Goal: Communication & Community: Answer question/provide support

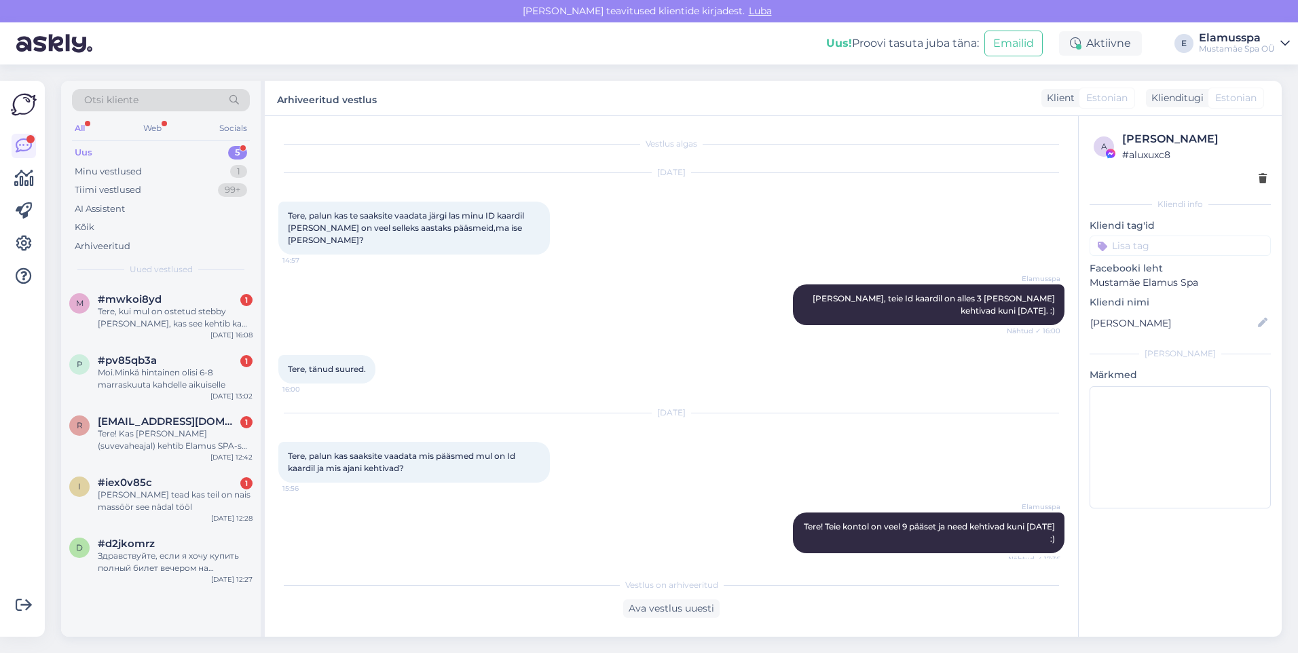
scroll to position [354, 0]
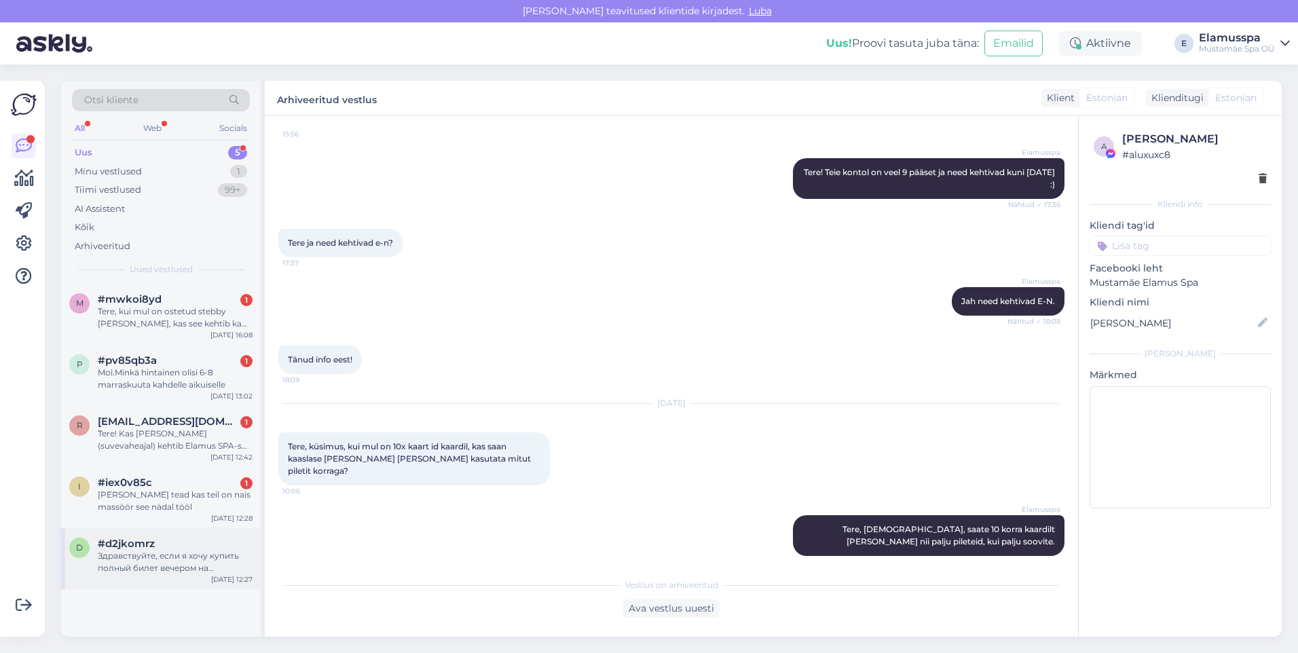
click at [113, 564] on div "Здравствуйте, если я хочу купить полный билет вечером на выходных, то он стоит …" at bounding box center [175, 562] width 155 height 24
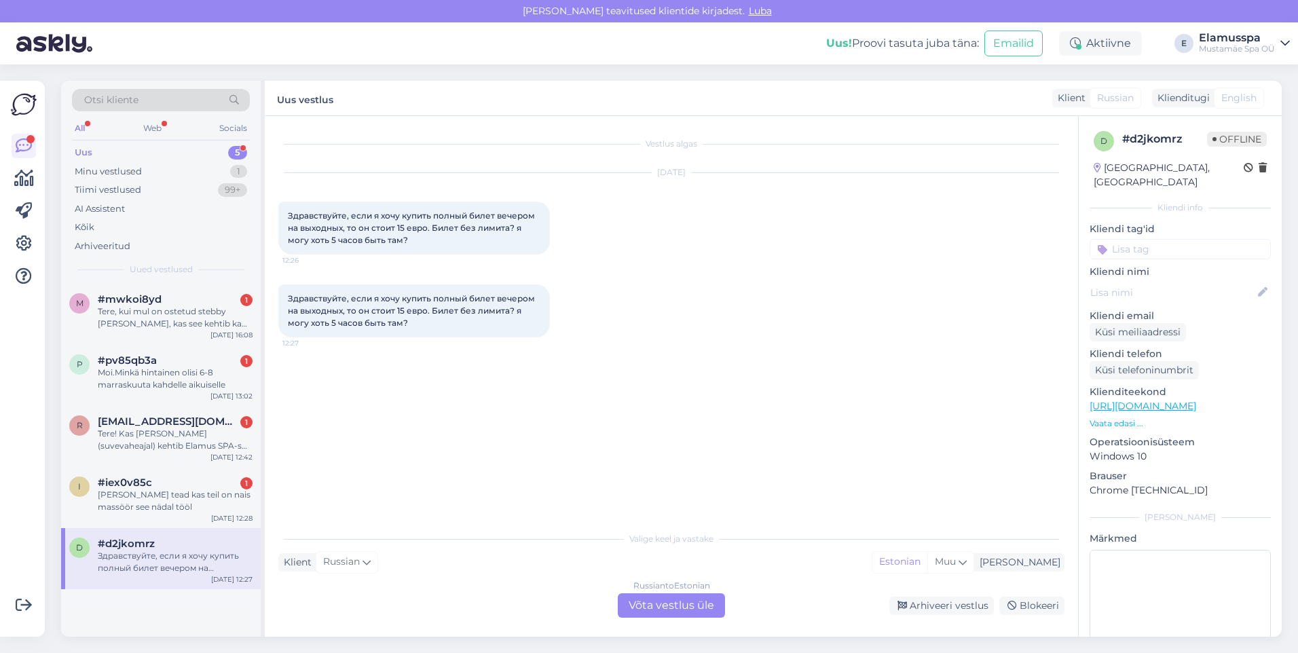
click at [693, 605] on div "Russian to Estonian Võta vestlus üle" at bounding box center [671, 605] width 107 height 24
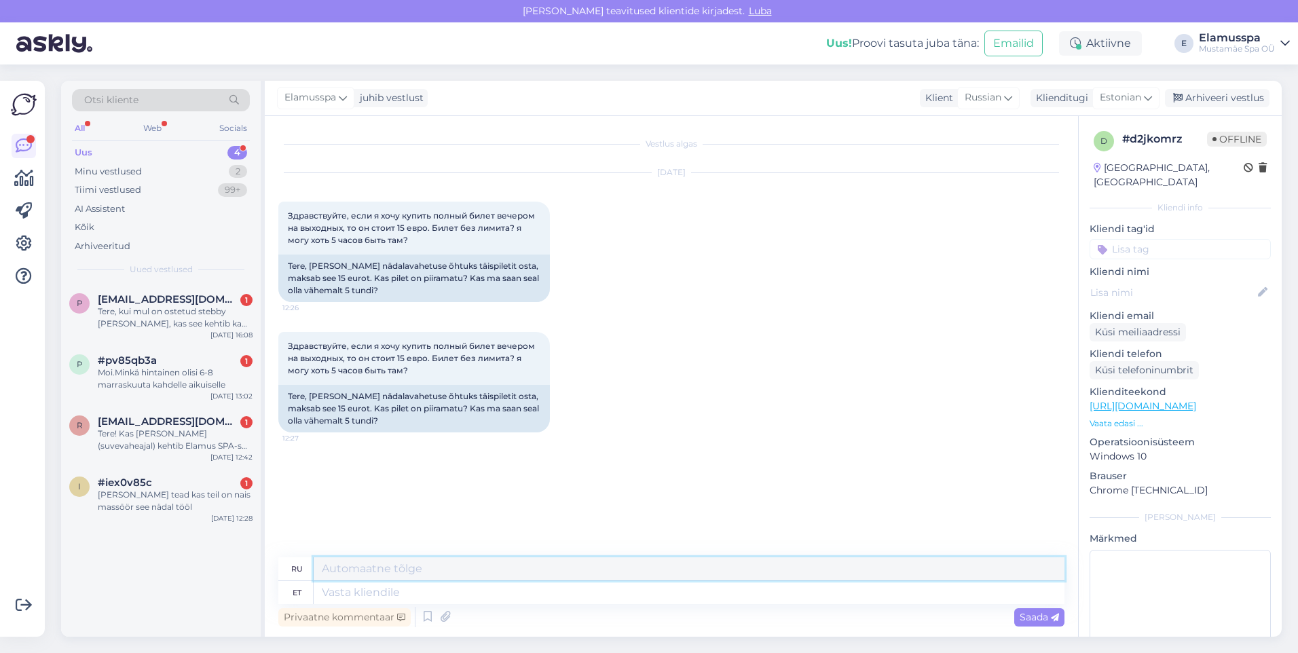
click at [674, 575] on textarea at bounding box center [689, 568] width 751 height 23
click at [668, 593] on textarea at bounding box center [689, 592] width 751 height 23
type textarea "Tere!"
type textarea "Привет!"
type textarea "Tere! JUhul k"
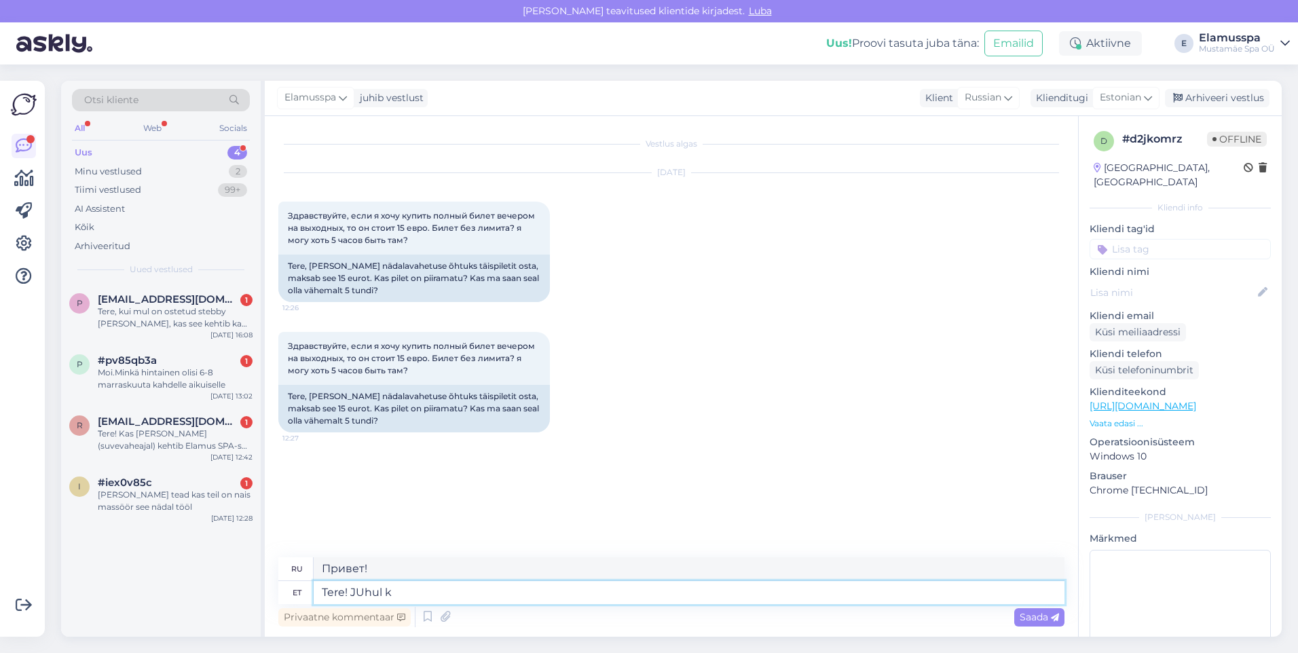
type textarea "Привет! На случай, если"
type textarea "Tere! [PERSON_NAME]"
type textarea "Привет! ЕСЛИ"
type textarea "Tere! [GEOGRAPHIC_DATA]"
type textarea "Привет! На случай, если"
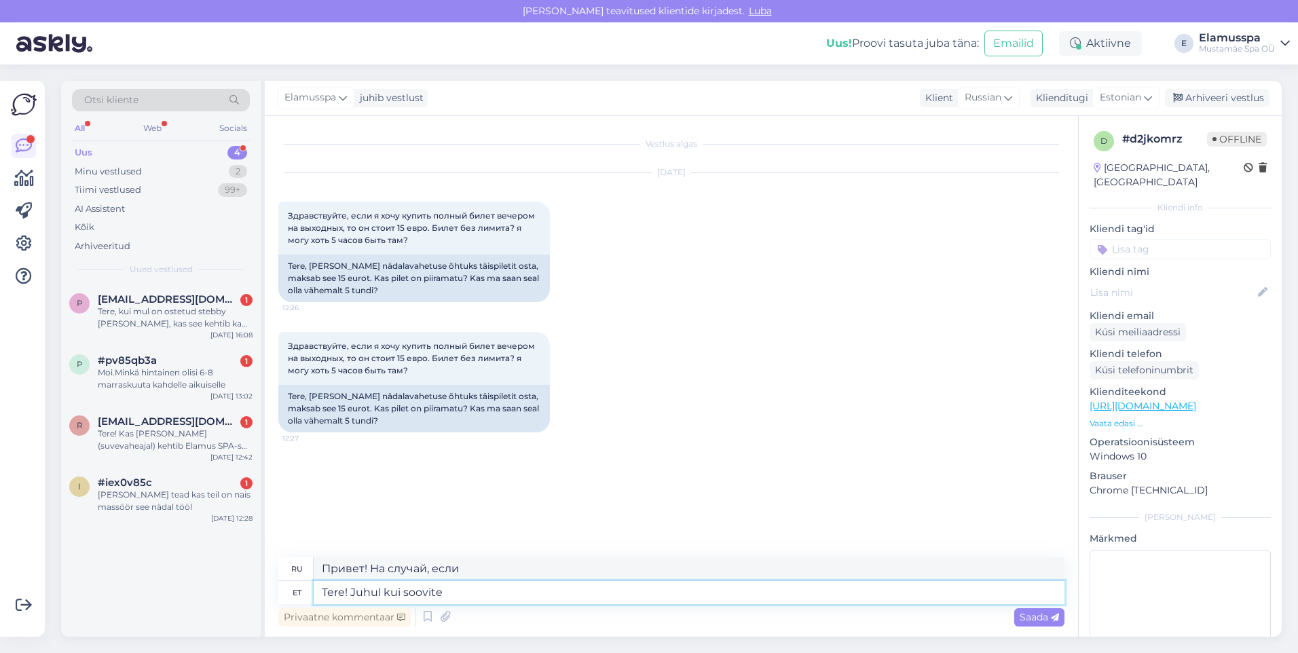
type textarea "Tere! Juhul kui soovite a"
type textarea "Привет! Если хочешь"
type textarea "Tere! Juhul kui soovite ainult"
type textarea "Привет! Если вы только хотите"
type textarea "Tere! Juhul kui soovite ainult ujulasse, s"
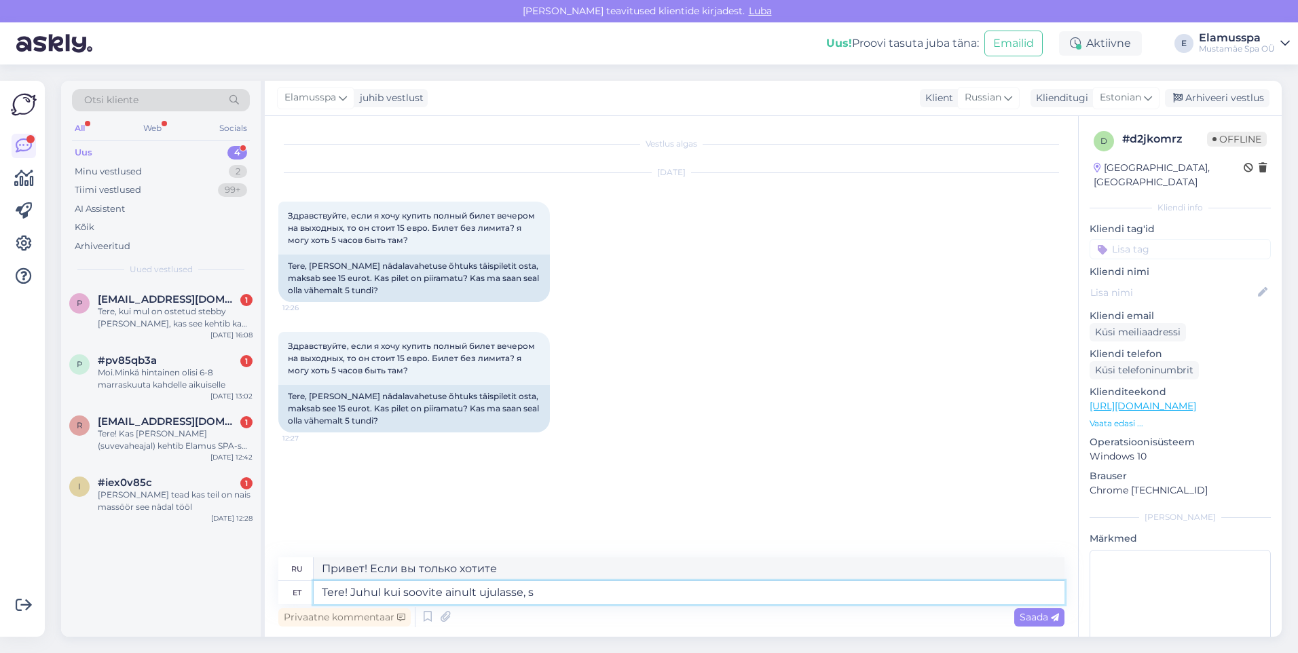
type textarea "Здравствуйте! Если вы хотите пойти только в бассейн,"
type textarea "Tere! Juhul kui soovite ainult ujulasse, siis"
type textarea "Здравствуйте! Если вы хотите пойти только в бассейн, то"
type textarea "Tere! Juhul kui soovite ainult ujulasse, siis tõep"
type textarea "Привет! Если вы хотите пойти только в бассейн, то правда"
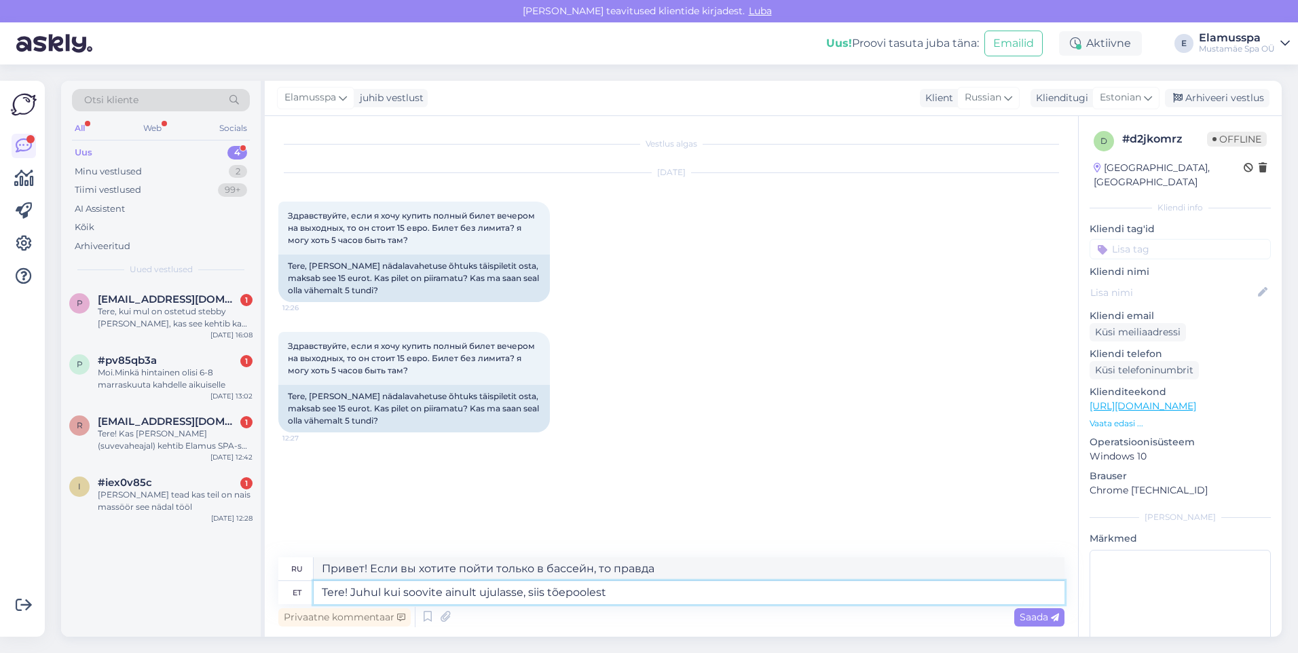
type textarea "Tere! Juhul kui soovite ainult ujulasse, siis tõepoolest"
type textarea "Здравствуйте! Если вы хотите пойти только в бассейн, то да,"
type textarea "Tere! Juhul kui soovite ainult ujulasse, siis tõepoolest on"
type textarea "Здравствуйте! Если вы хотите просто поплавать в бассейне, то да, это действител…"
type textarea "Tere! Juhul kui soovite ainult ujulasse, siis tõepoolest on puhkepäevadel p"
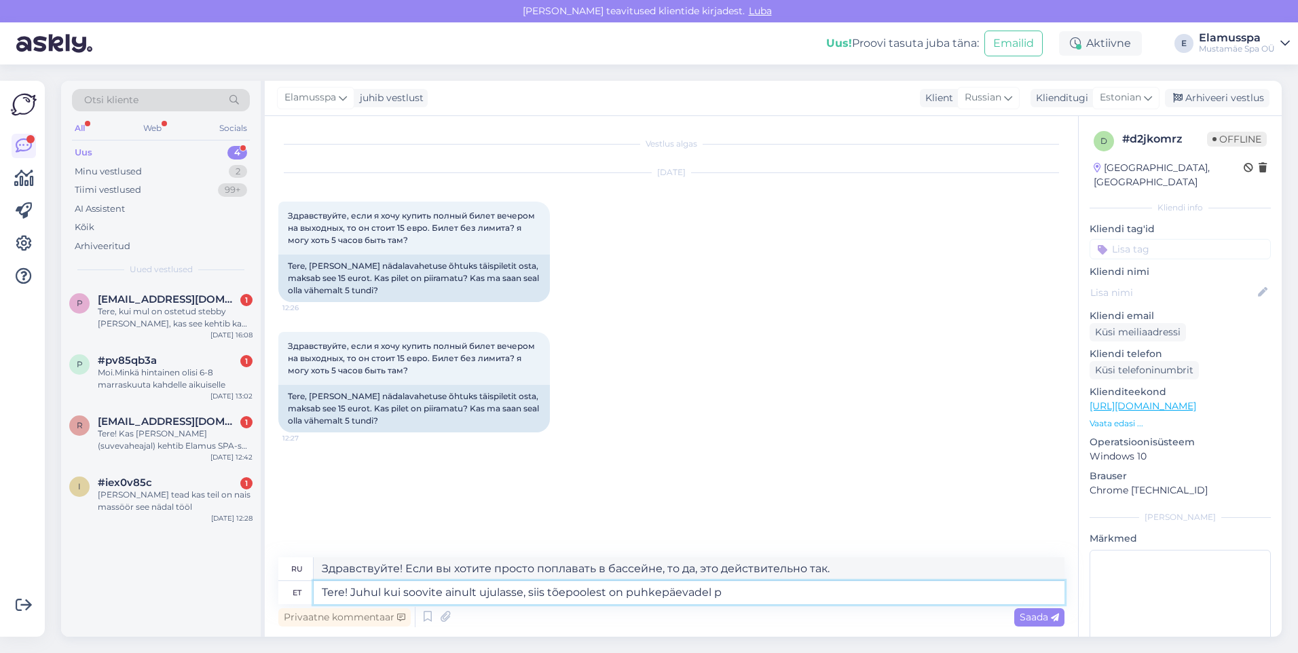
type textarea "Здравствуйте! Если вы хотите просто поплавать в бассейне, то он действительно о…"
type textarea "Tere! Juhul kui soovite ainult ujulasse, siis tõepoolest on puhkepäevadel pilet…"
type textarea "Здравствуйте! Если вы хотите только поплавать в бассейне, то на выходных действ…"
type textarea "Tere! Juhul kui soovite ainult ujulasse, siis tõepoolest on puhkepäevadel pilet…"
type textarea "Здравствуйте! Если вы хотите только в бассейн, то цена билета в праздничные дни…"
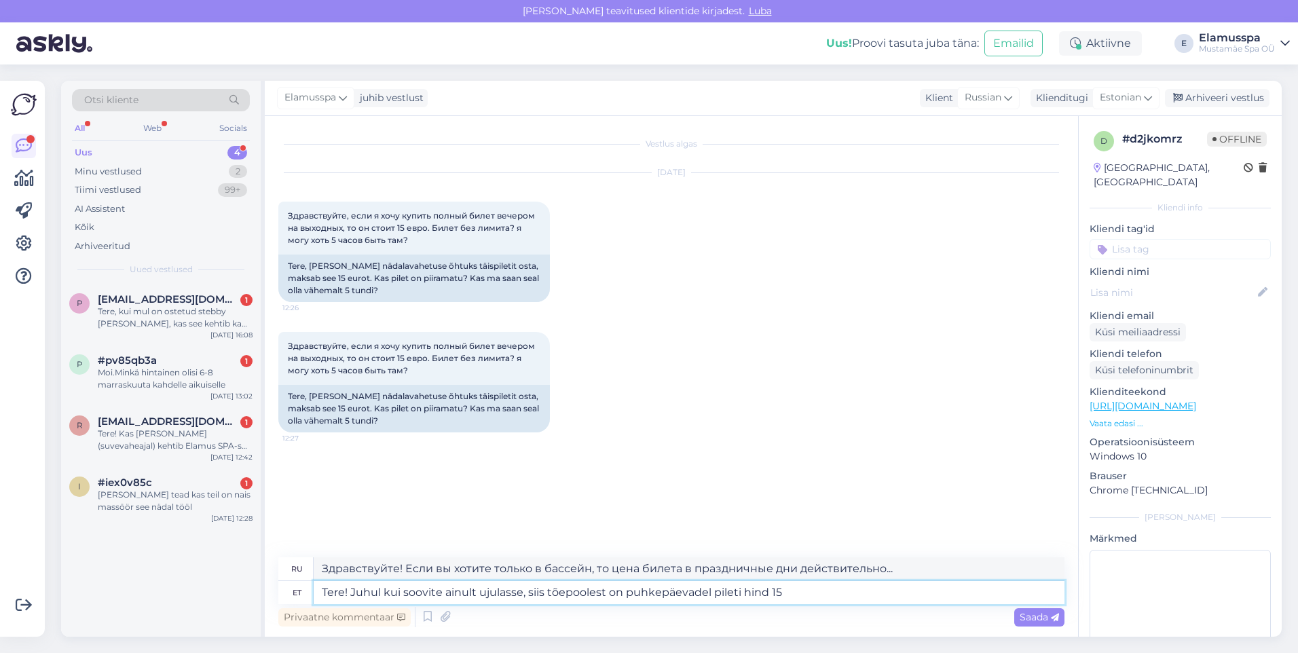
type textarea "Tere! Juhul kui soovite ainult ujulasse, siis tõepoolest on puhkepäevadel pilet…"
type textarea "Здравствуйте! Если вы хотите только в бассейн, то цена билета по выходным — 15."
type textarea "Tere! Juhul kui soovite ainult ujulasse, siis tõepoolest on puhkepäevadel pilet…"
type textarea "Здравствуйте! Если вы хотите только в бассейн, то цена билета по выходным дейст…"
type textarea "Tere! Juhul kui soovite ainult ujulasse, siis tõepoolest on puhkepäevadel pilet…"
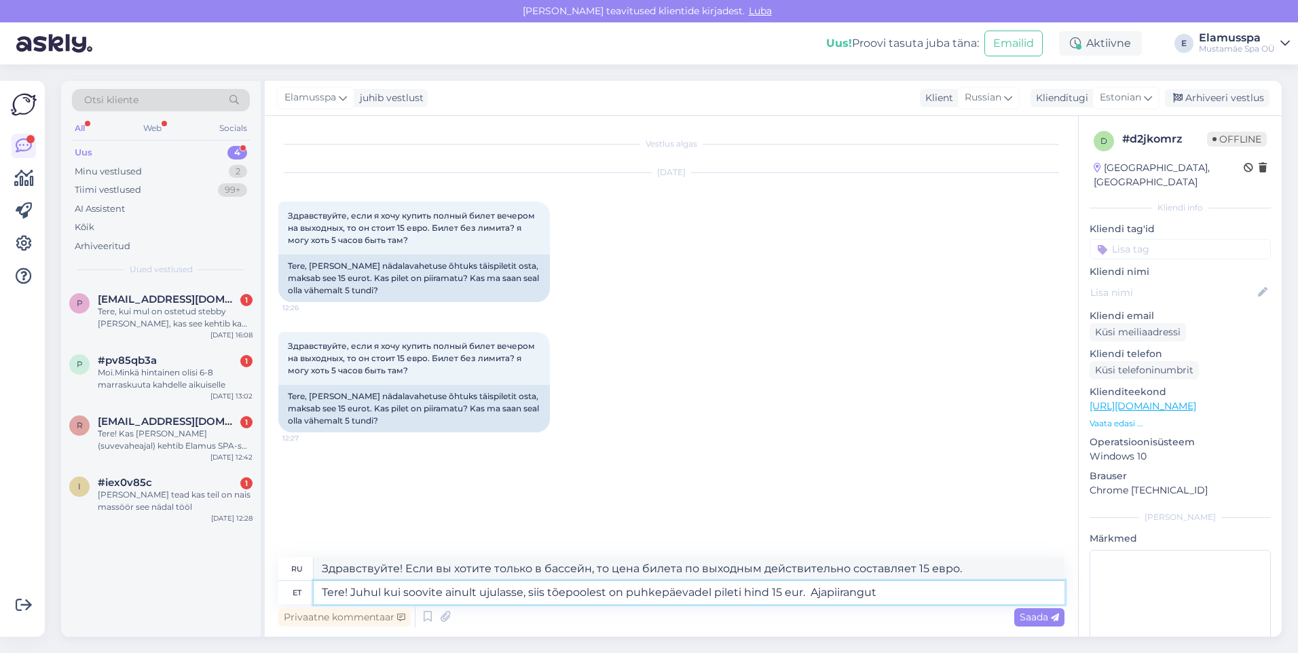
type textarea "Здравствуйте! Если вы хотите только в бассейн, то цена билета по выходным — 15 …"
type textarea "Tere! Juhul kui soovite ainult ujulasse, siis tõepoolest on puhkepäevadel pilet…"
type textarea "Здравствуйте! Если вы хотите только в бассейн, то цена билета по выходным дейст…"
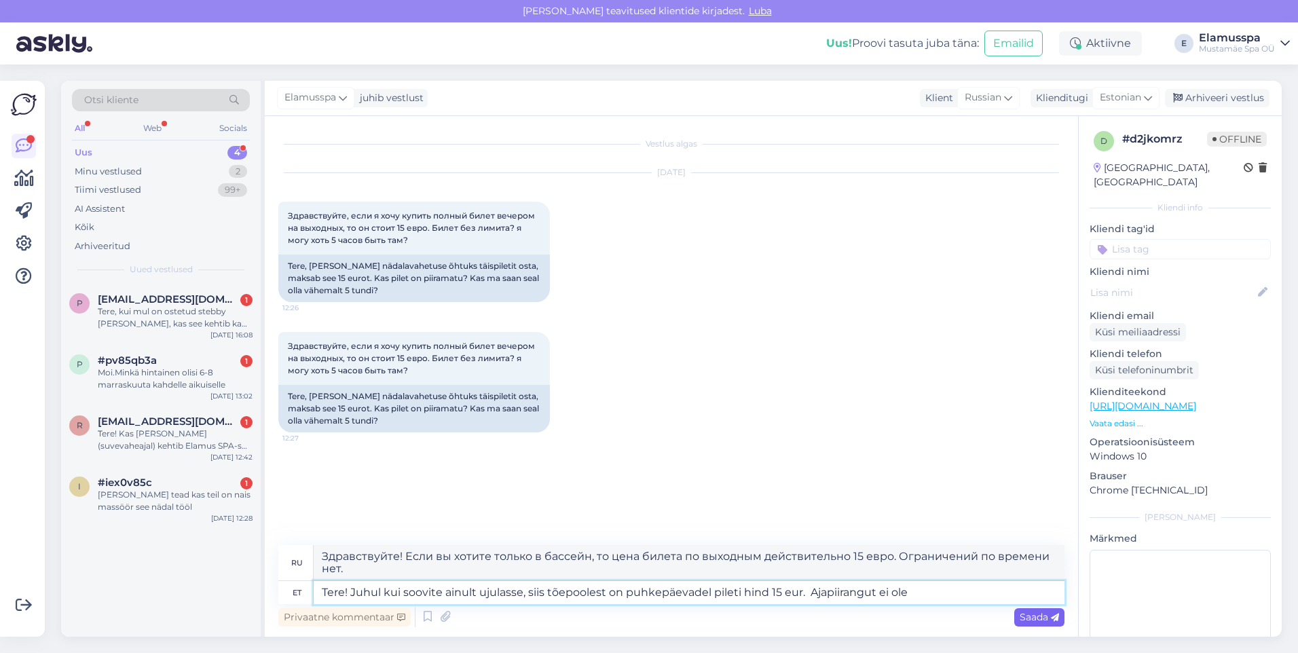
type textarea "Tere! Juhul kui soovite ainult ujulasse, siis tõepoolest on puhkepäevadel pilet…"
click at [1029, 620] on span "Saada" at bounding box center [1039, 617] width 39 height 12
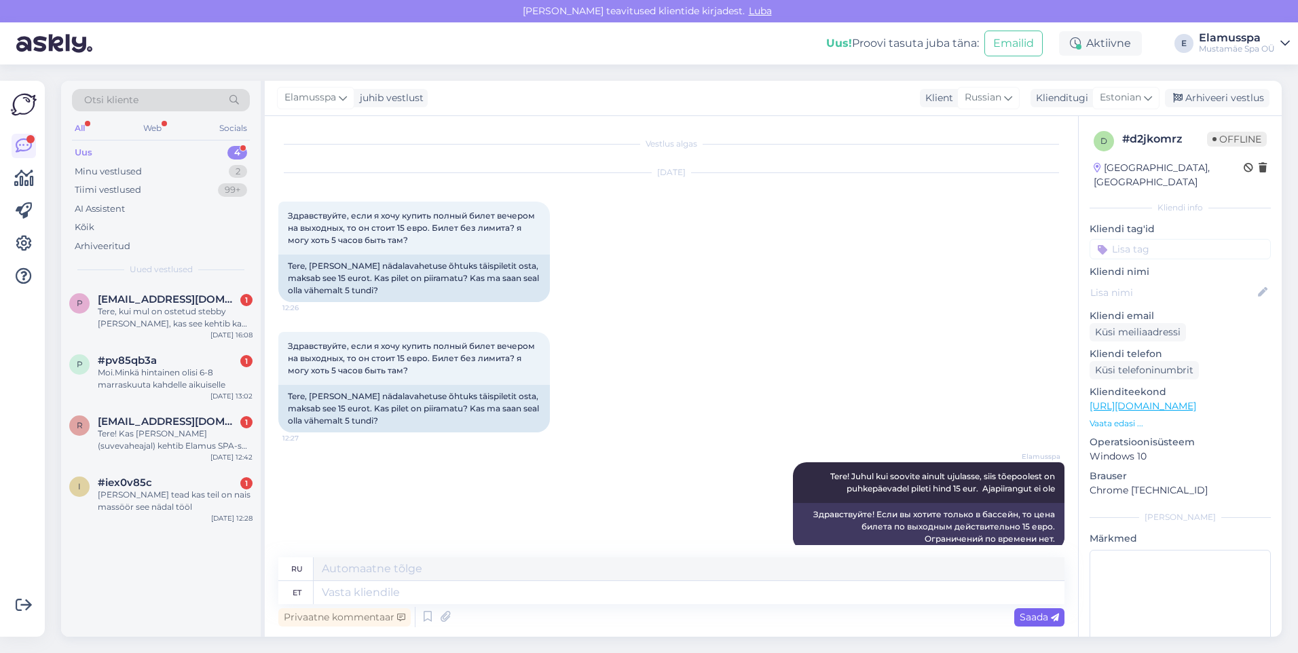
scroll to position [20, 0]
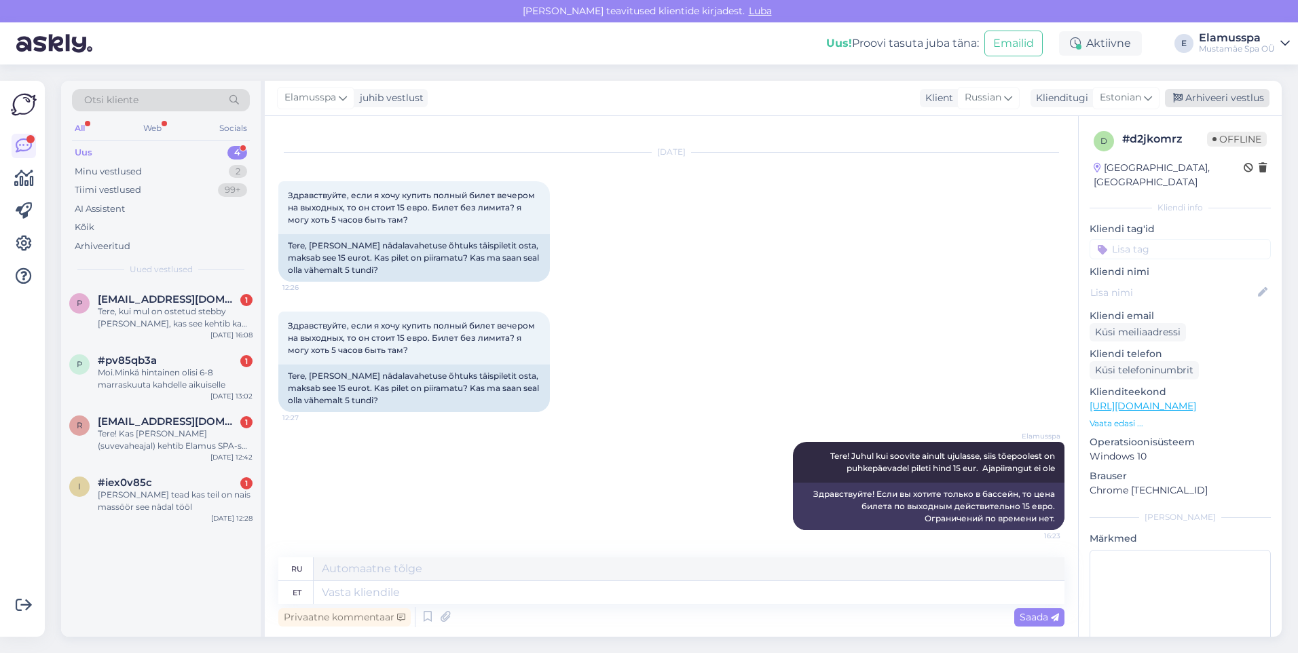
click at [1223, 103] on div "Arhiveeri vestlus" at bounding box center [1217, 98] width 105 height 18
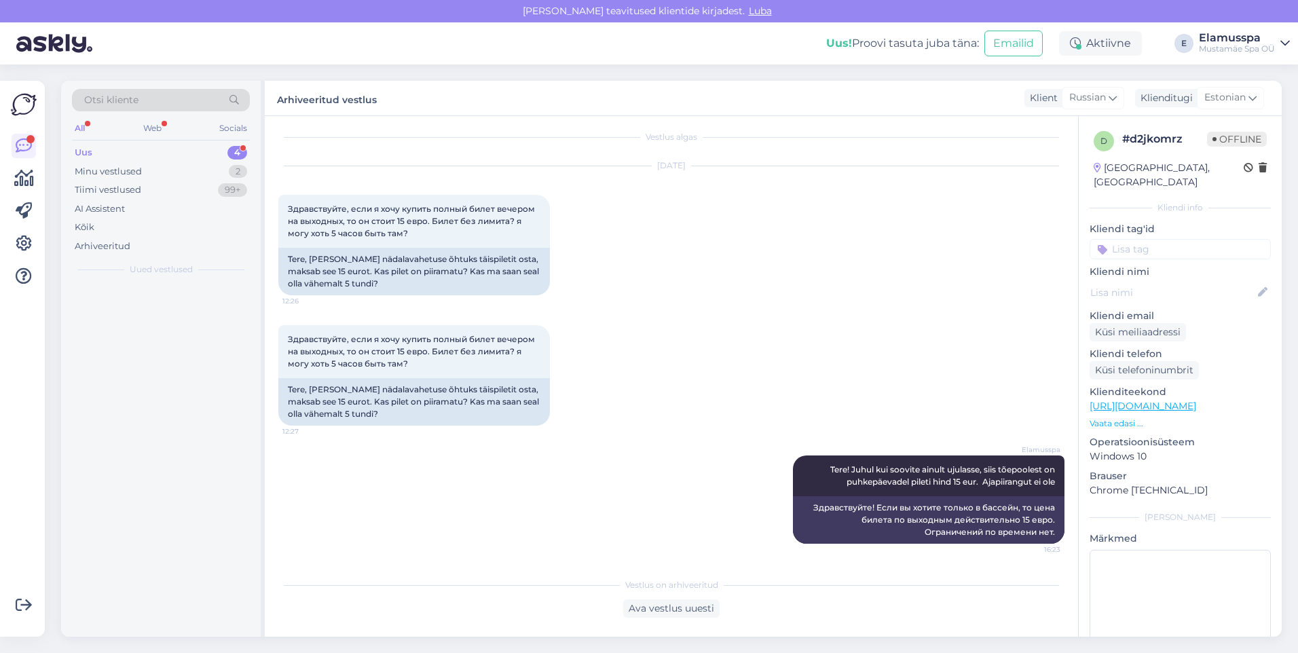
scroll to position [7, 0]
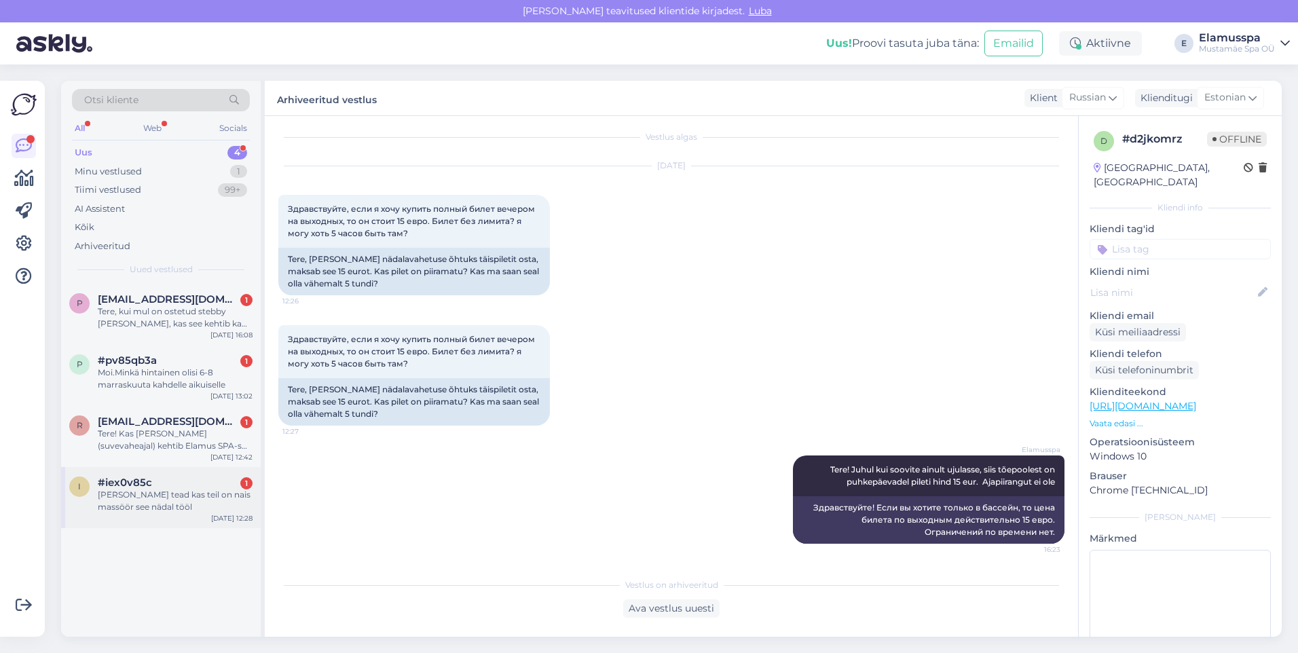
click at [136, 489] on div "[PERSON_NAME] tead kas teil on nais massöör see nädal tööl" at bounding box center [175, 501] width 155 height 24
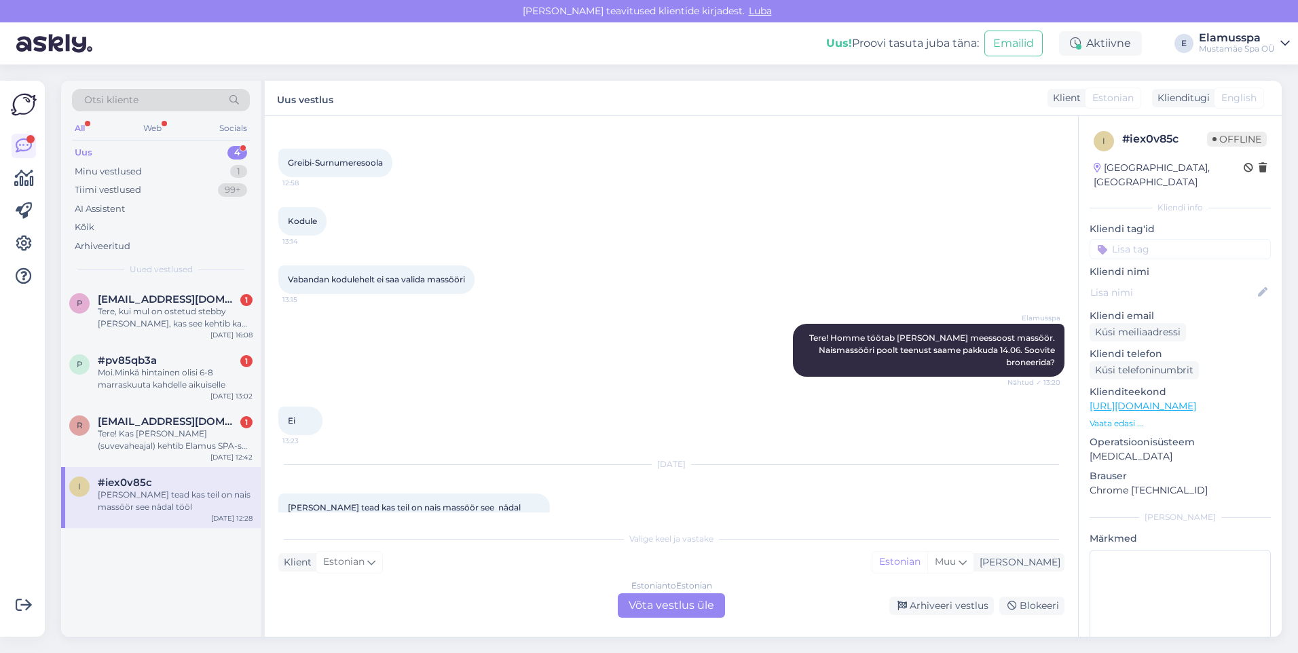
click at [669, 602] on div "Estonian to Estonian Võta vestlus üle" at bounding box center [671, 605] width 107 height 24
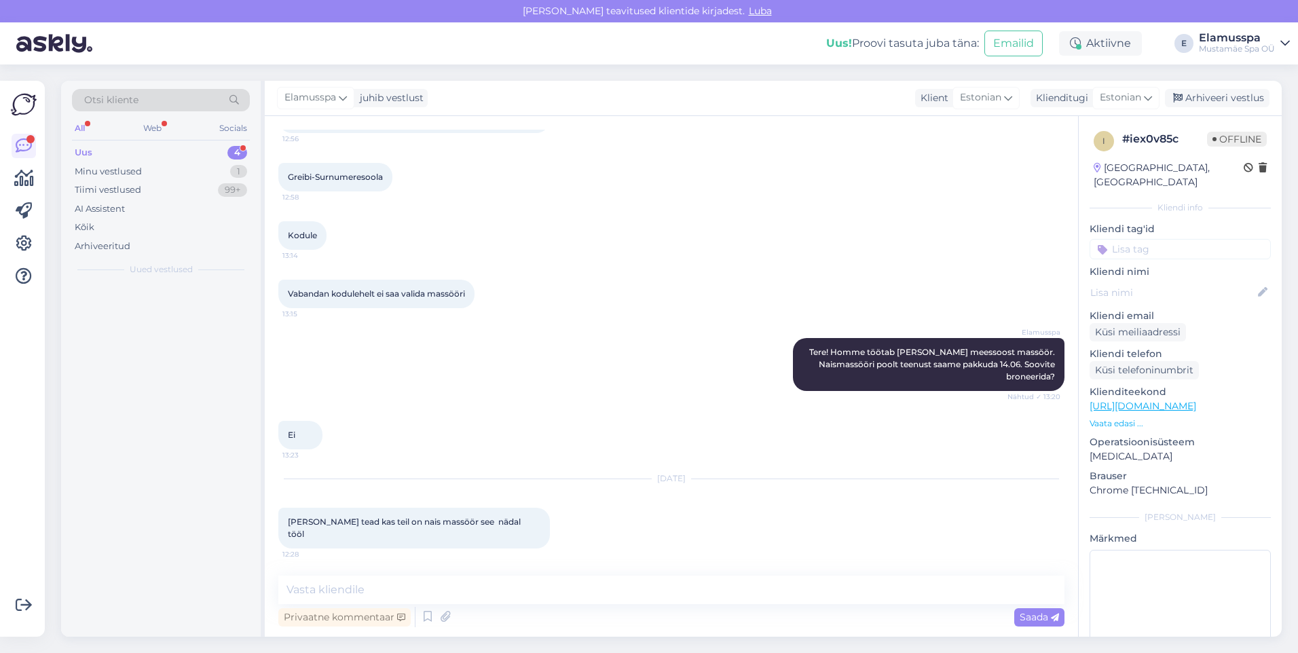
scroll to position [925, 0]
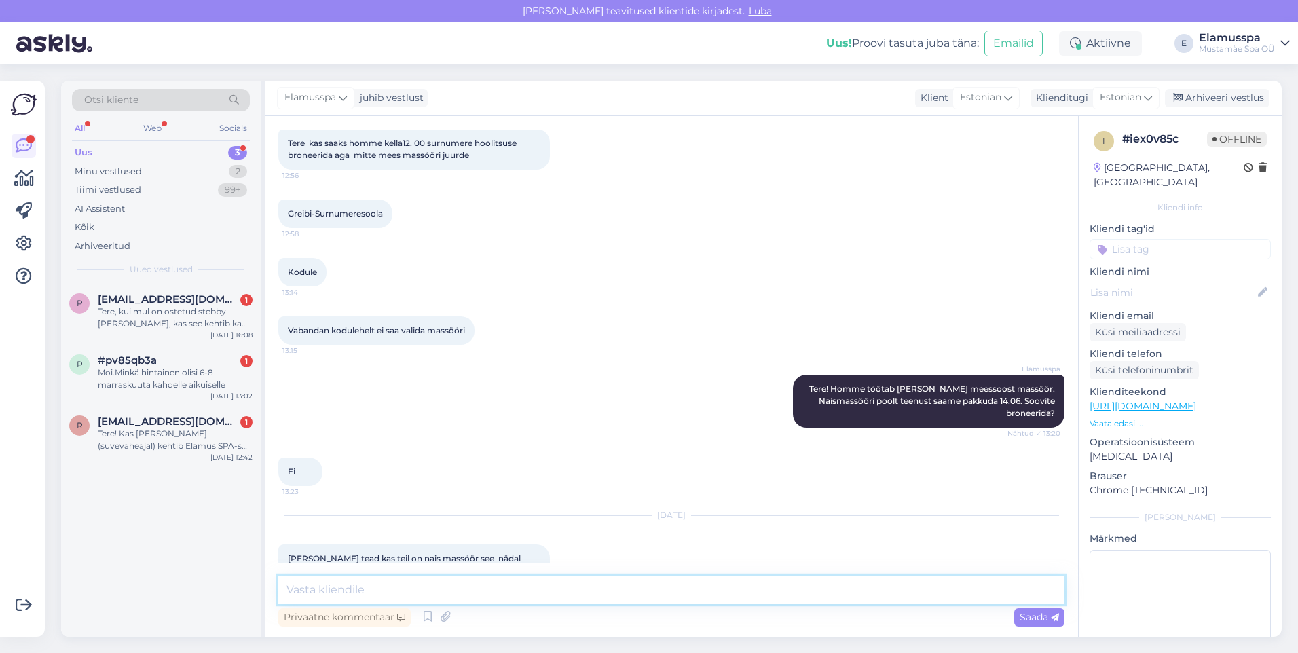
click at [667, 600] on textarea at bounding box center [671, 590] width 786 height 29
type textarea "Tere! See nädal on iga päev saadavalt üks naismasöör."
click at [1049, 624] on div "Saada" at bounding box center [1039, 617] width 50 height 18
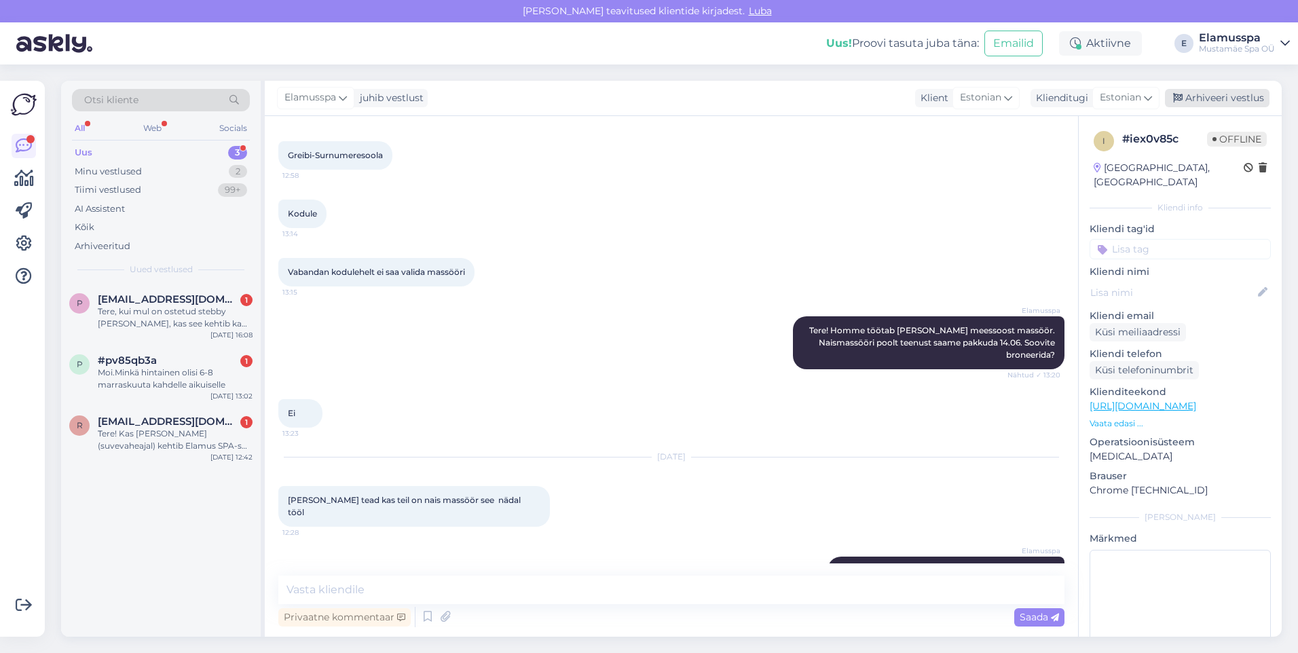
click at [1231, 98] on div "Arhiveeri vestlus" at bounding box center [1217, 98] width 105 height 18
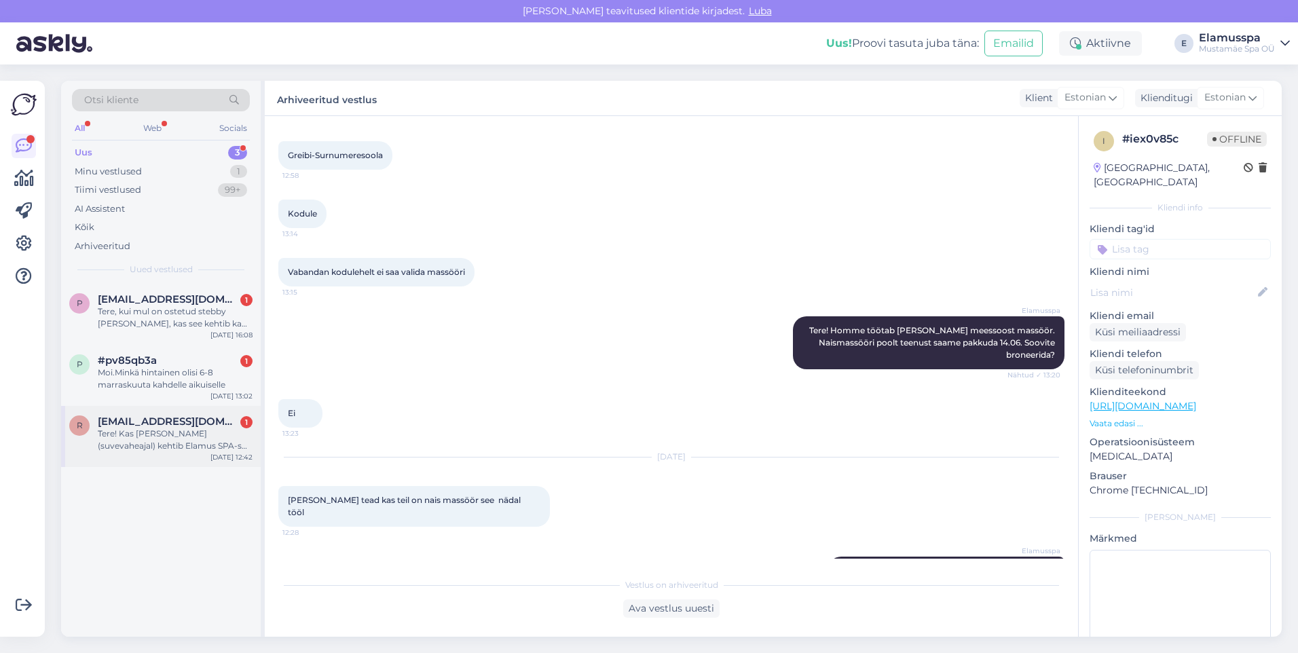
click at [155, 431] on div "Tere! Kas [PERSON_NAME] (suvevaheajal) kehtib Elamus SPA-s nädalavahetuse või t…" at bounding box center [175, 440] width 155 height 24
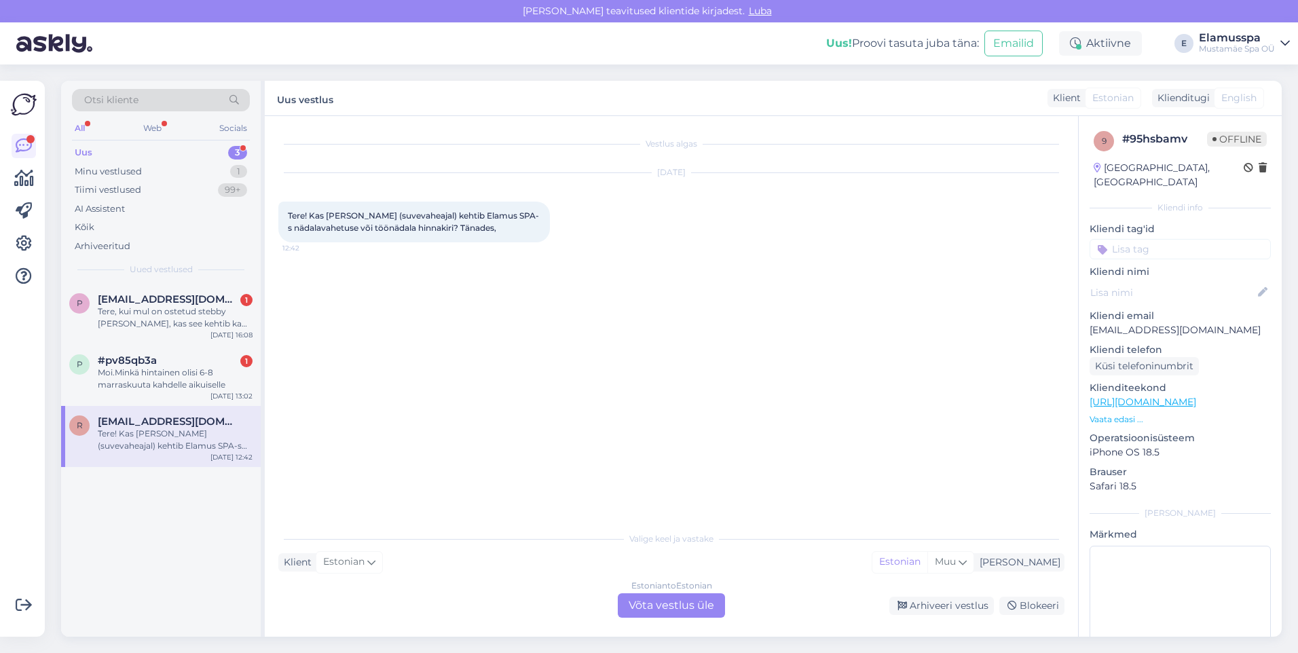
click at [676, 601] on div "Estonian to Estonian Võta vestlus üle" at bounding box center [671, 605] width 107 height 24
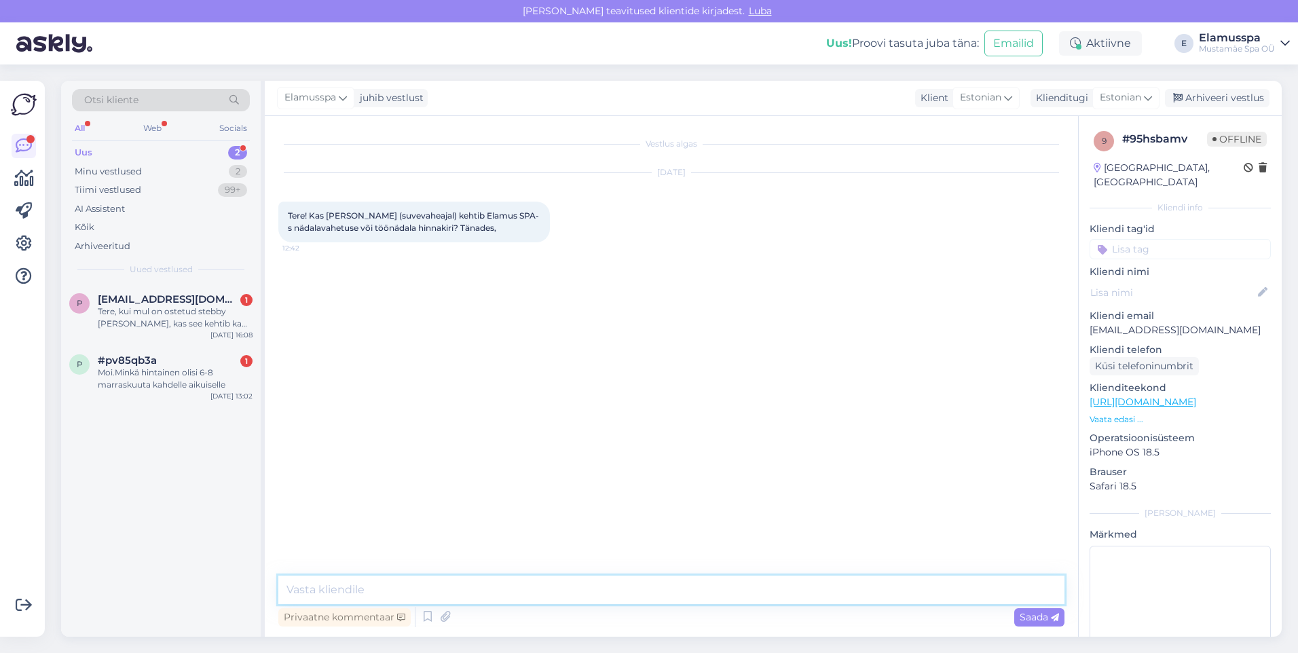
click at [671, 588] on textarea at bounding box center [671, 590] width 786 height 29
click at [999, 583] on textarea "Tere! Suvevaheajal kehtib tavapärane hinnakiri, ehk siis nädala sees nädalasise…" at bounding box center [671, 590] width 786 height 29
type textarea "Tere! Suvevaheajal kehtib tavapärane hinnakiri, ehk siis nädala sees nädalasise…"
click at [1030, 608] on div "Saada" at bounding box center [1039, 617] width 50 height 18
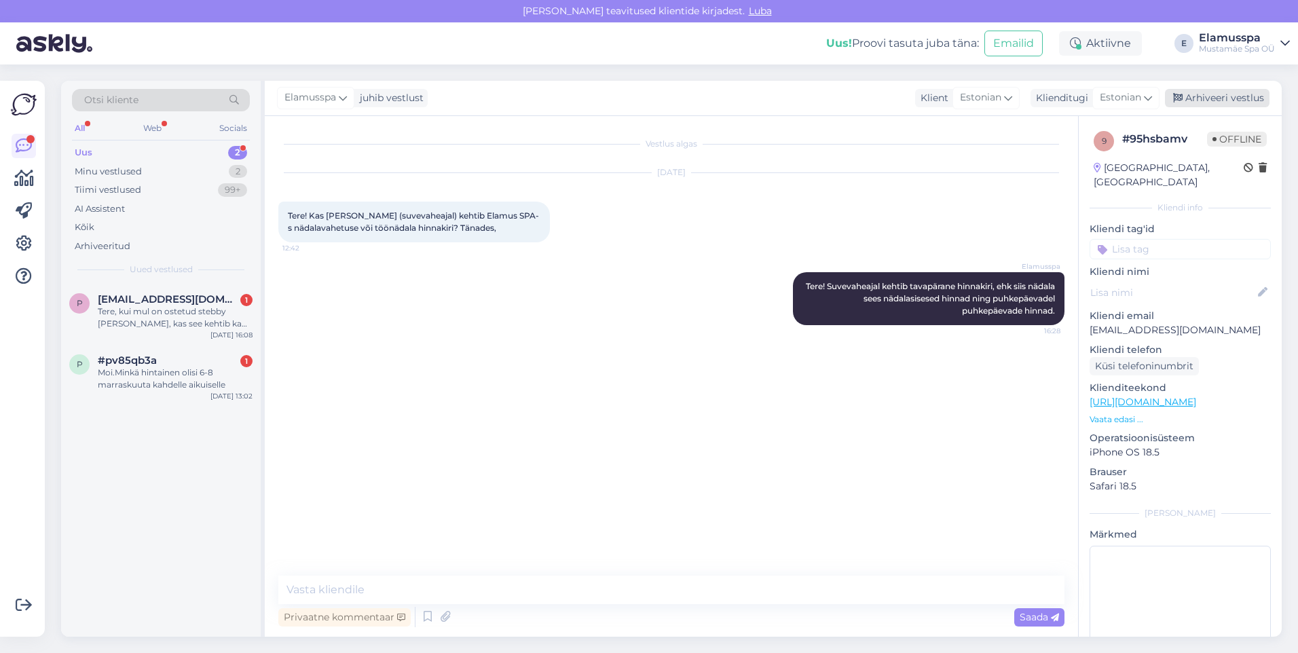
click at [1220, 96] on div "Arhiveeri vestlus" at bounding box center [1217, 98] width 105 height 18
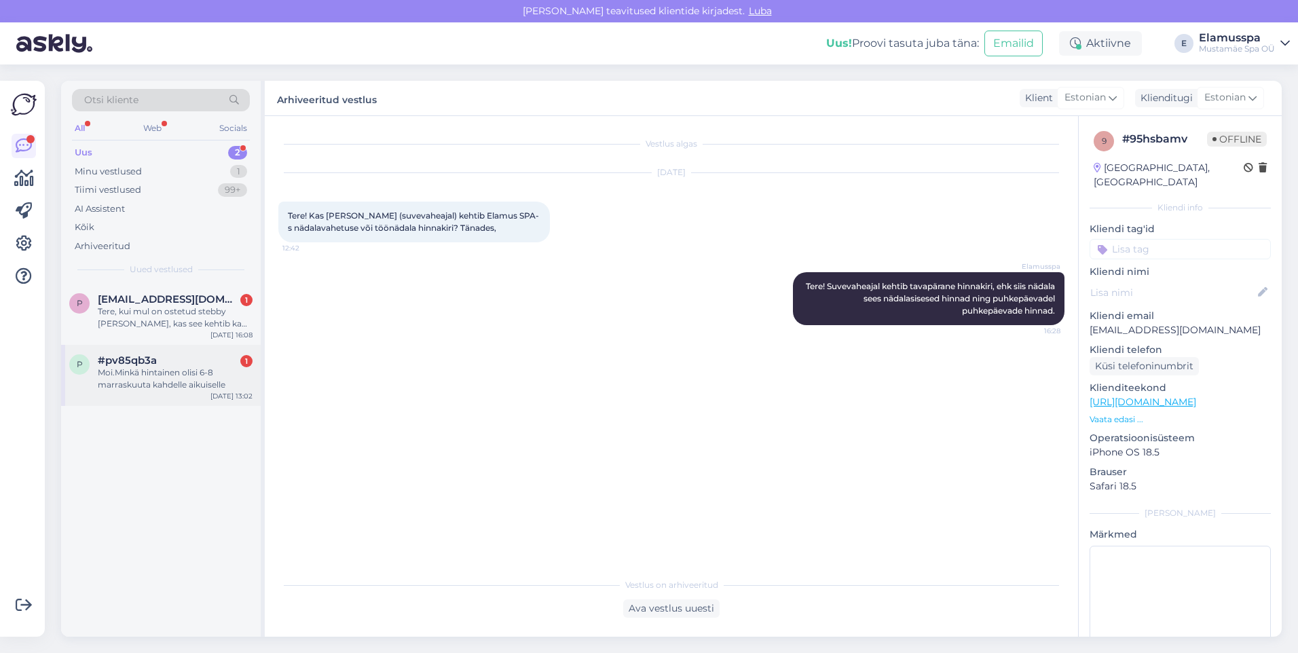
click at [179, 368] on div "Moi.Minkä hintainen olisi 6-8 marraskuuta kahdelle aikuiselle" at bounding box center [175, 379] width 155 height 24
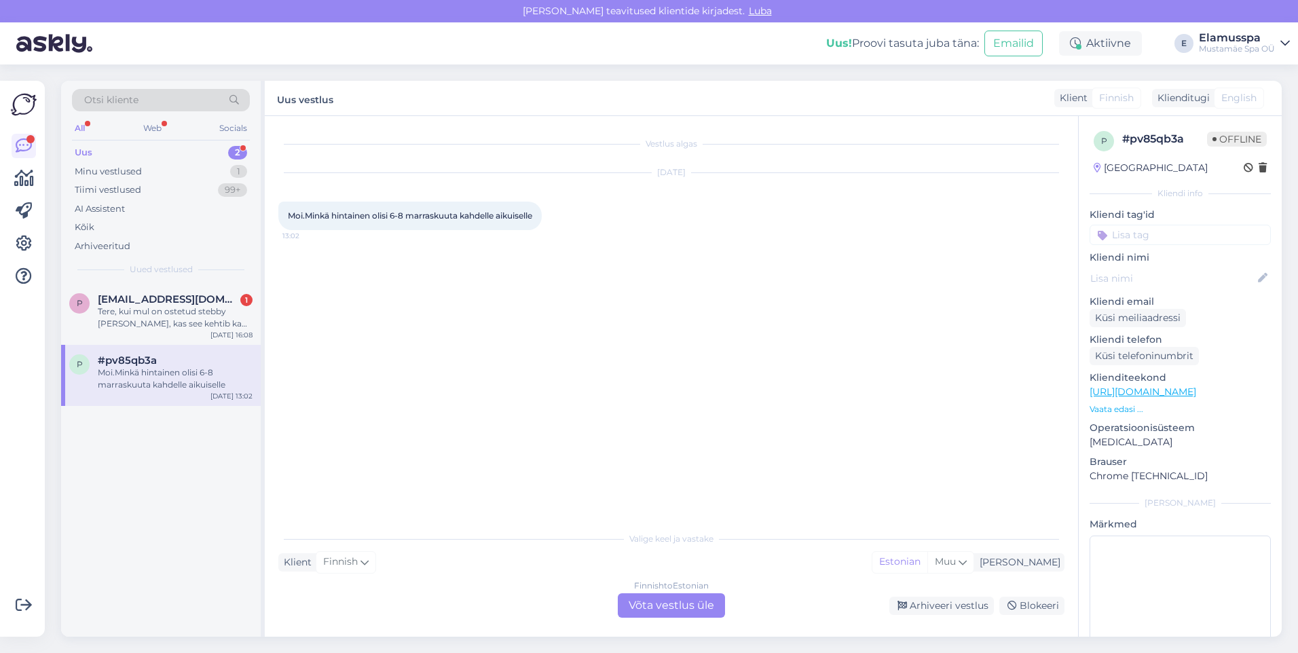
click at [679, 599] on div "Finnish to Estonian Võta vestlus üle" at bounding box center [671, 605] width 107 height 24
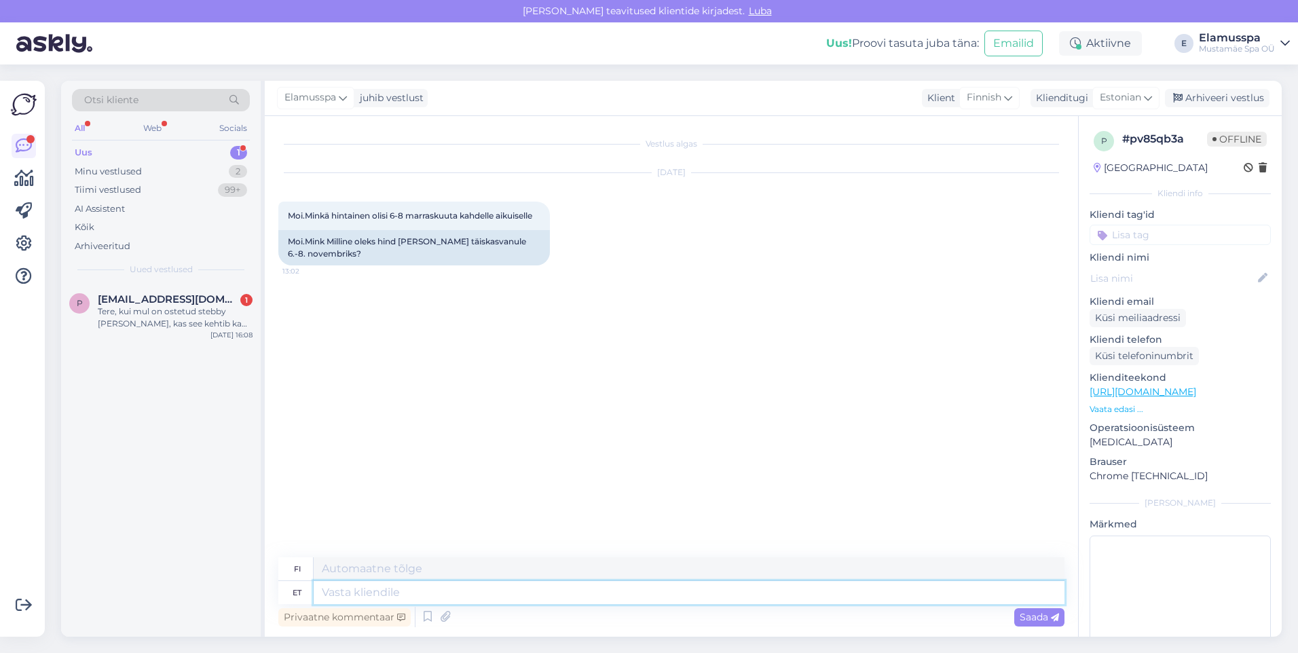
click at [690, 581] on textarea at bounding box center [689, 592] width 751 height 23
type textarea "Tere"
type textarea "Hei"
type textarea "Tere!"
type textarea "Hei!"
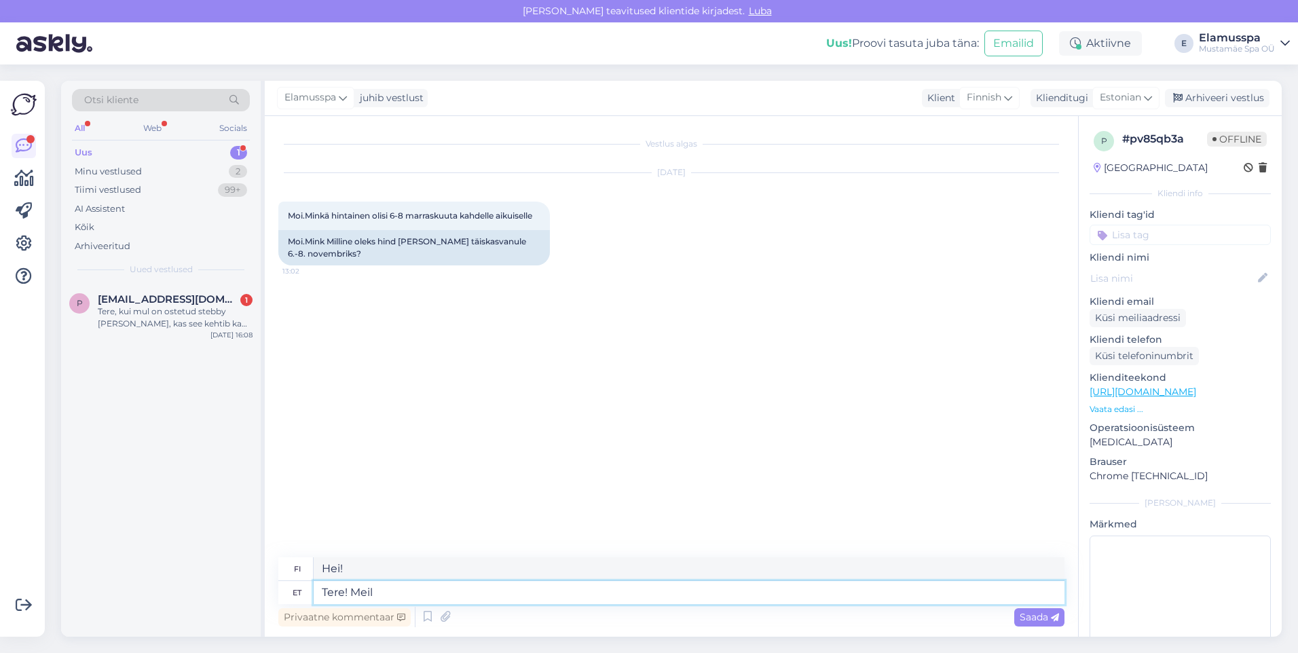
type textarea "Tere! Meil e"
type textarea "Hei! Me"
type textarea "Tere! Meil erinevad"
type textarea "Hei! Meillä on erilaisia"
type textarea "Tere! Meil erinevad hinnad"
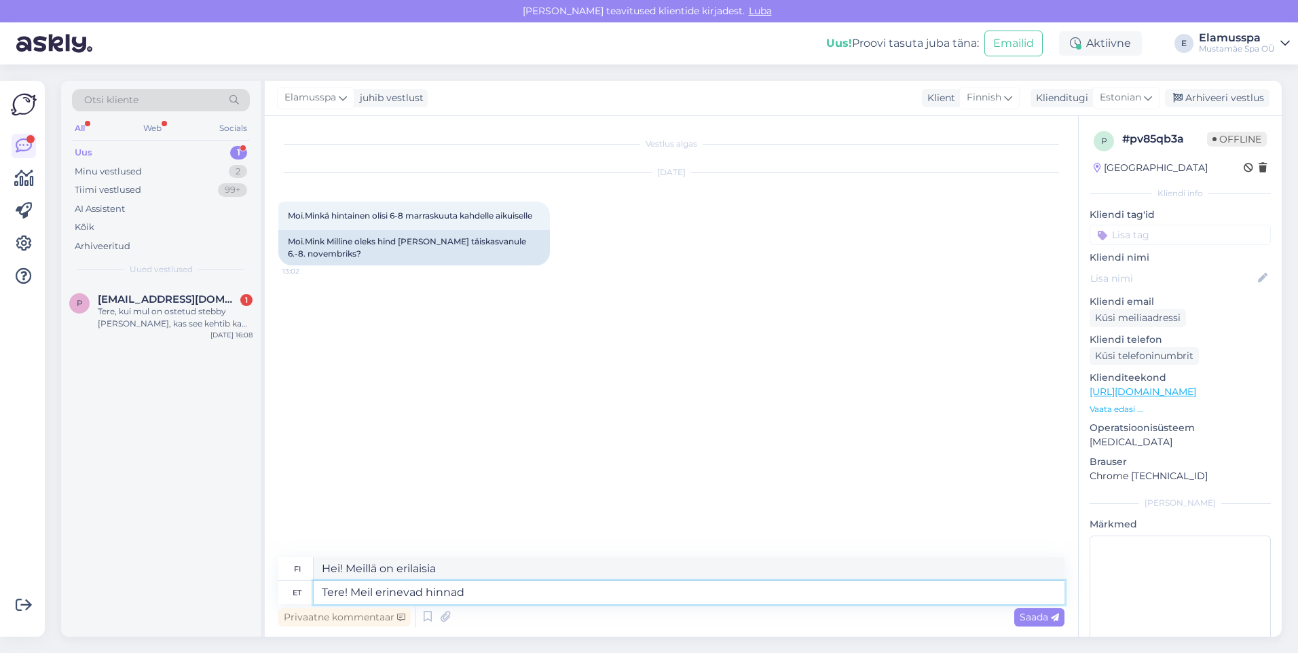
type textarea "Hei! Meillä on eri hinnat."
type textarea "Tere! Meil erinevad hinnad nädala s"
type textarea "Hei! Meillä on eri hinnat viikoittain."
type textarea "Tere! Meil erinevad hinnad nädala sees"
type textarea "Hei! Meillä on vaihtelevat hinnat viikon aikana."
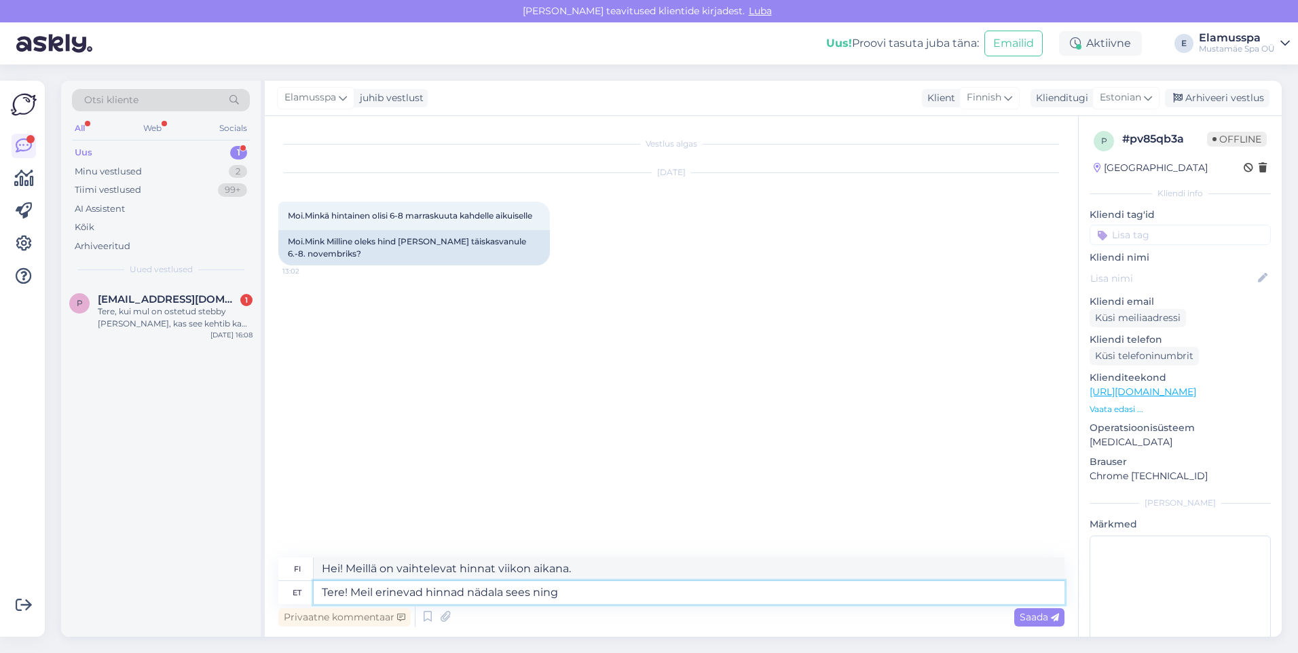
type textarea "Tere! Meil erinevad hinnad nädala sees ning"
type textarea "Hei! Meillä on eri hinnat viikon aikana ja"
type textarea "Tere! Meil erinevad hinnad nädala sees ning nädalavahetusel"
type textarea "Hei! Meillä on eri hinnat viikolla ja viikonloppuisin."
type textarea "Tere! Meil erinevad hinnad nädala sees ning nädalavahetusel. Hinnakirjaga"
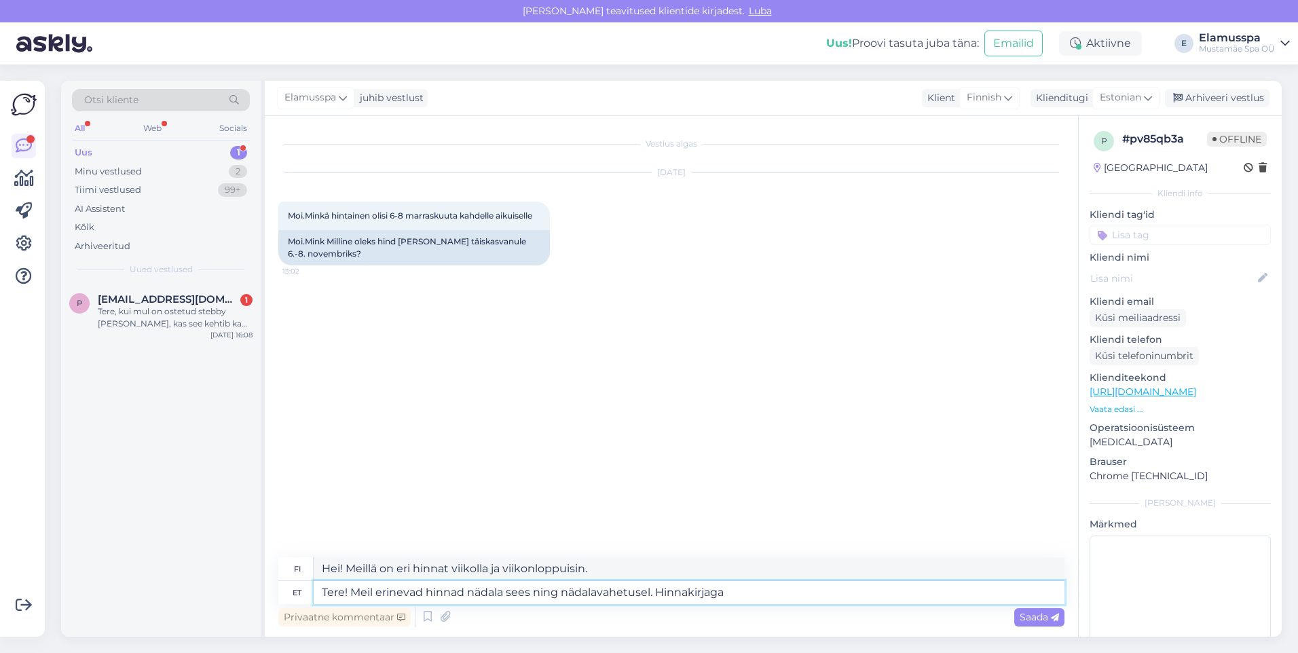
type textarea "Hei! Meillä on eri hinnat viikolla ja viikonloppuisin. Hinnasto"
type textarea "Tere! Meil erinevad hinnad nädala sees ning nädalavahetusel. Hinnakirjaga s"
type textarea "Hei! Meillä on eri hinnat viikolla ja viikonloppuisin. Hinnasto mukaan lukien."
type textarea "Tere! Meil erinevad hinnad nädala sees ning nädalavahetusel. Hinnakirjaga saate…"
type textarea "Hei! Meillä on eri hinnat viikolla ja viikonloppuisin. Löydät hinnaston"
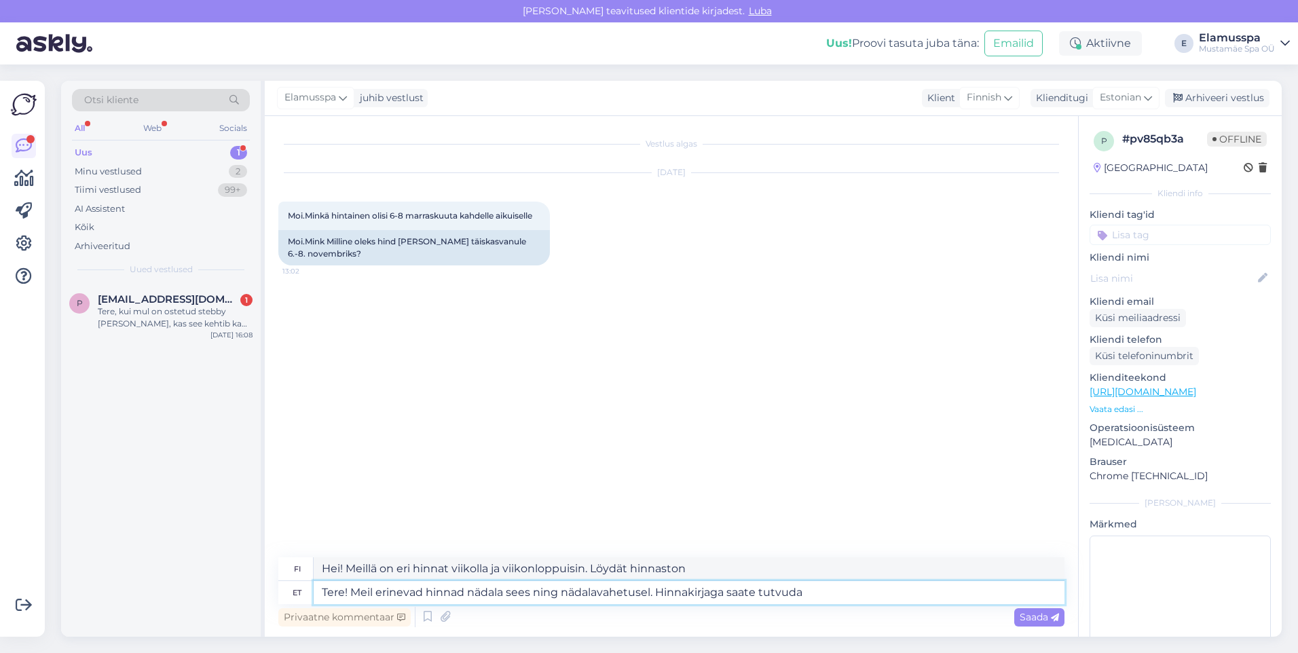
type textarea "Tere! Meil erinevad hinnad nädala sees ning nädalavahetusel. Hinnakirjaga saate…"
type textarea "Hei! Meillä on eri hinnat viikolla ja viikonloppuisin. [PERSON_NAME] tarkistaa …"
type textarea "Tere! Meil erinevad hinnad nädala sees ning nädalavahetusel. Hinnakirjaga saate…"
type textarea "Hei! Meillä on eri hinnat viikolla ja viikonloppuisin. [PERSON_NAME] tarkastell…"
paste textarea "[URL][DOMAIN_NAME]"
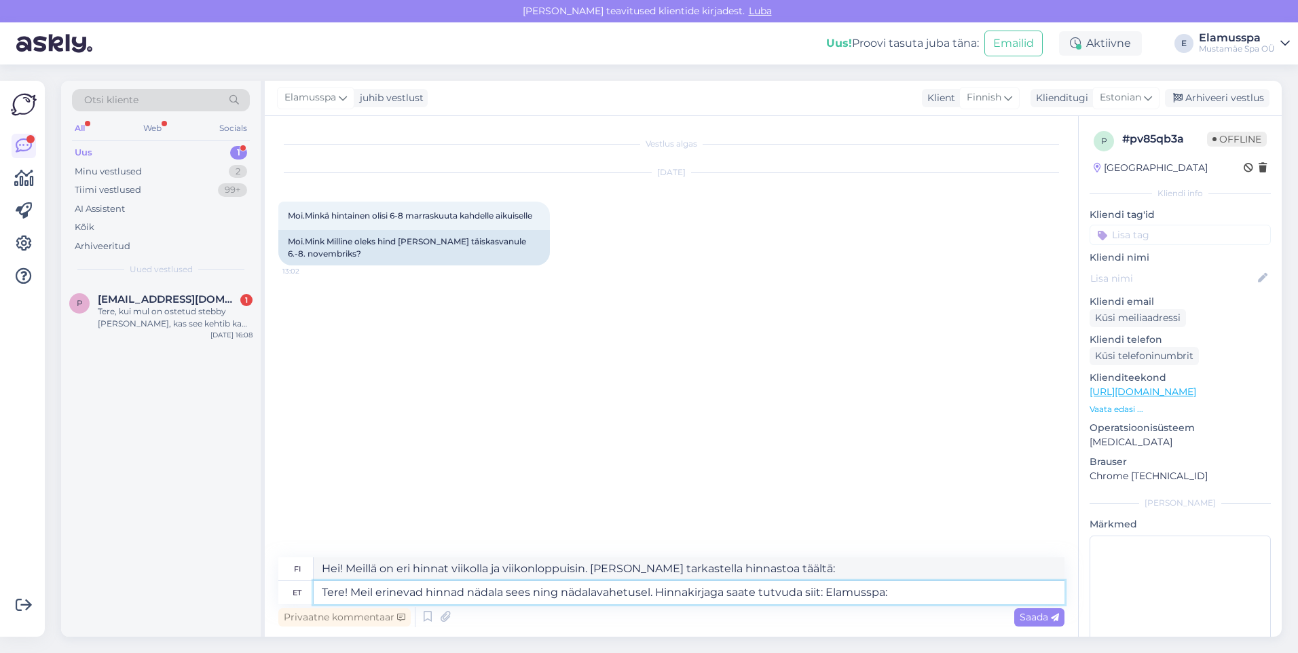
type textarea "Tere! Meil erinevad hinnad nädala sees ning nädalavahetusel. Hinnakirjaga saate…"
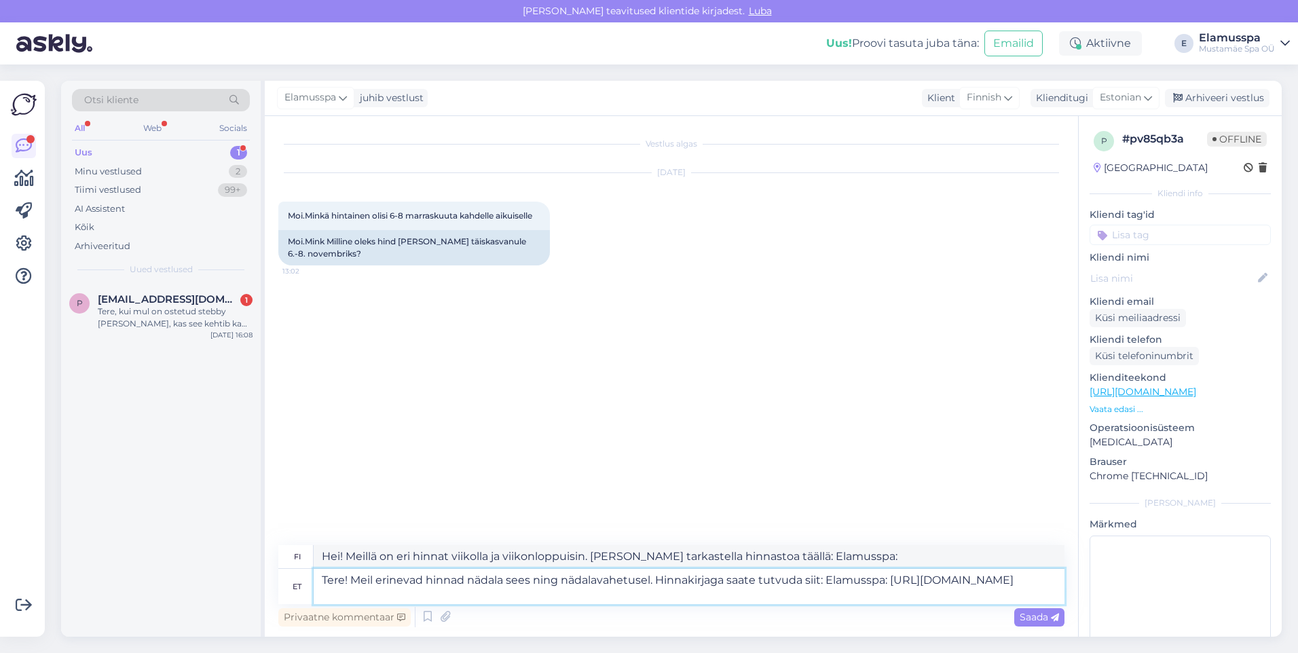
type textarea "Hei! Meillä on eri hinnat arkisin ja viikonloppuisin. [PERSON_NAME] tarkastella…"
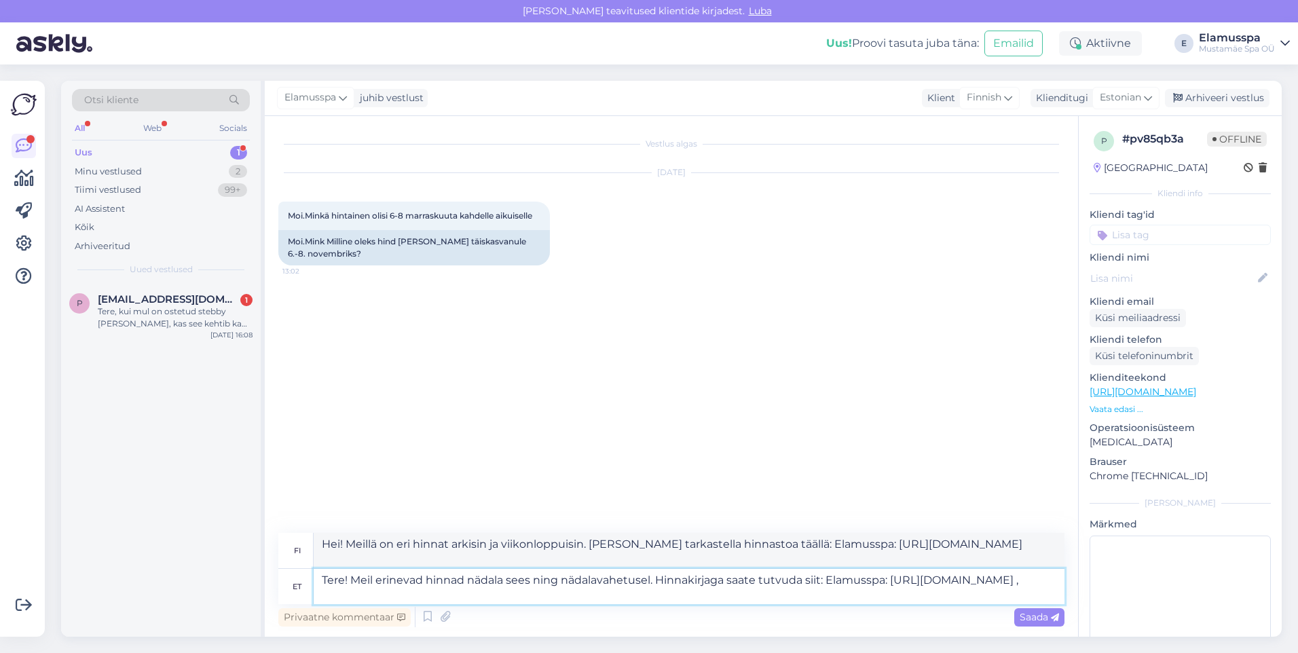
type textarea "Tere! Meil erinevad hinnad nädala sees ning nädalavahetusel. Hinnakirjaga saate…"
type textarea "Hei! Meillä on eri hinnat viikolla ja viikonloppuisin. [PERSON_NAME] tarkastell…"
type textarea "Tere! Meil erinevad hinnad nädala sees ning nädalavahetusel. Hinnakirjaga saate…"
type textarea "Hei! Meillä on eri hinnat viikolla ja viikonloppuisin. Hinnaston löydät täältä:…"
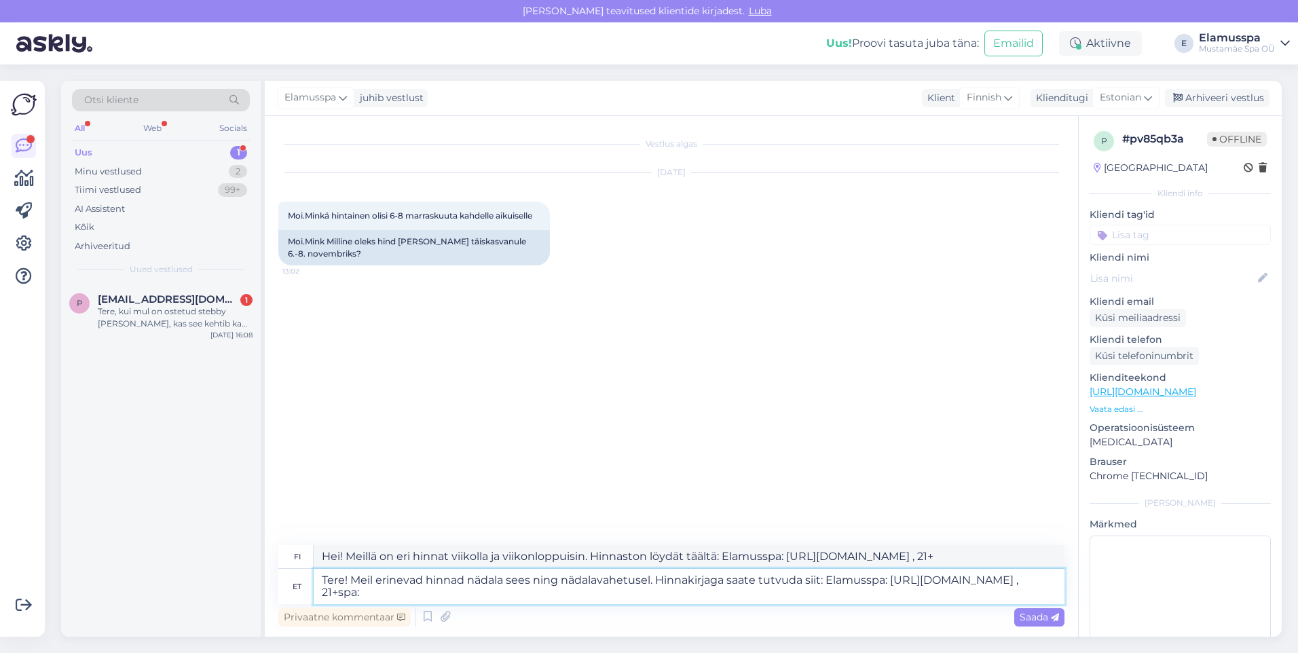
type textarea "Tere! Meil erinevad hinnad nädala sees ning nädalavahetusel. Hinnakirjaga saate…"
type textarea "Hei! Meillä on eri hinnat viikolla ja viikonloppuisin. Hinnaston löydät täältä:…"
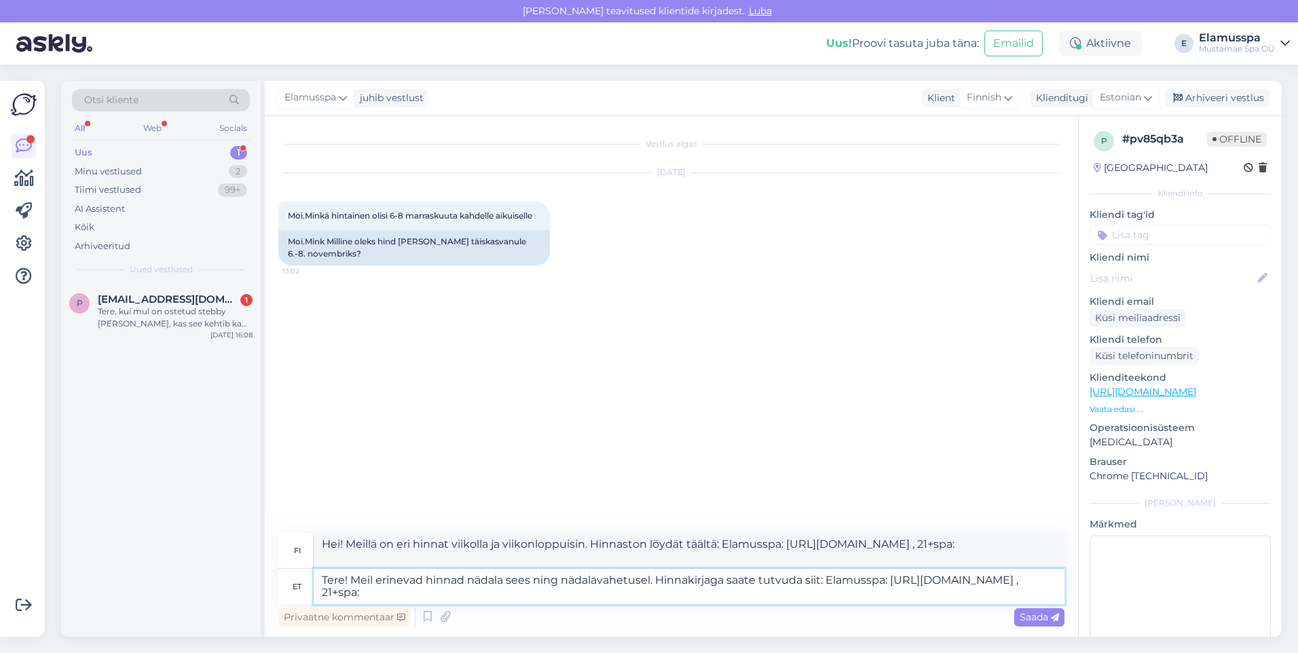
paste textarea "[URL][DOMAIN_NAME]"
type textarea "Tere! Meil erinevad hinnad nädala sees ning nädalavahetusel. Hinnakirjaga saate…"
type textarea "Hei! Meillä on eri hinnat arkisin ja viikonloppuisin. Hinnaston löydät täältä: …"
drag, startPoint x: 891, startPoint y: 579, endPoint x: 396, endPoint y: 591, distance: 495.0
click at [396, 591] on textarea "Tere! Meil erinevad hinnad nädala sees ning nädalavahetusel. Hinnakirjaga saate…" at bounding box center [689, 586] width 751 height 35
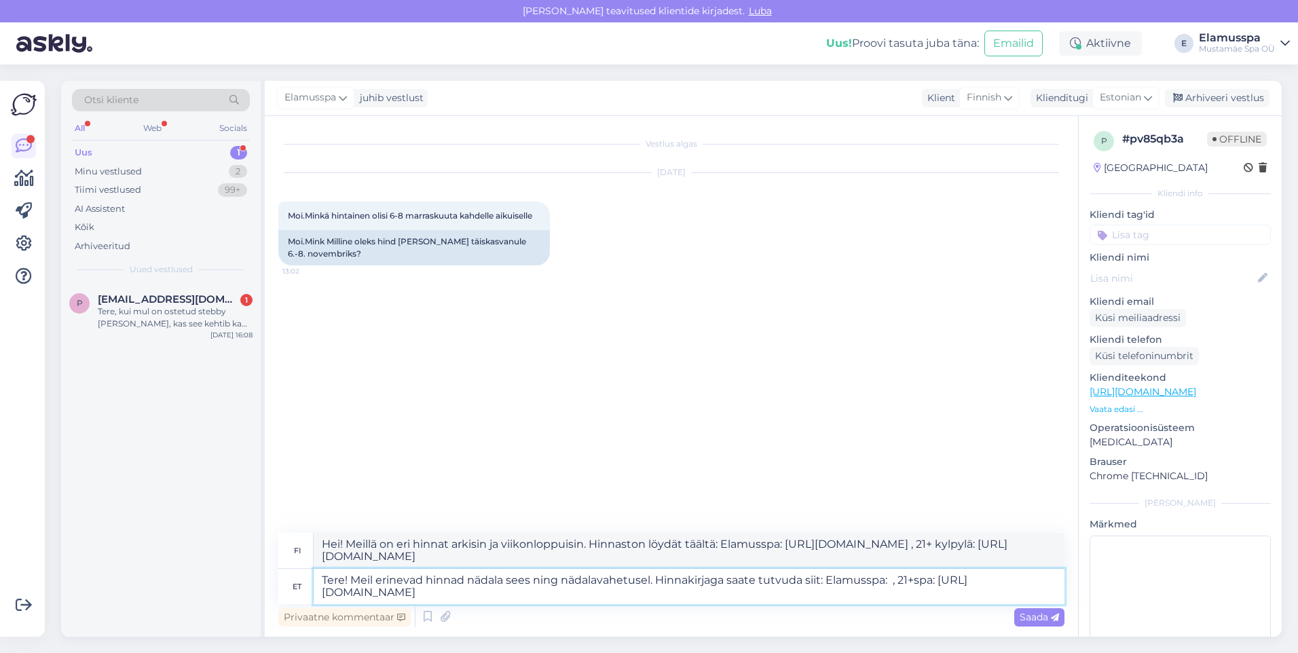
paste textarea "[URL][DOMAIN_NAME]"
type textarea "Tere! Meil erinevad hinnad nädala sees ning nädalavahetusel. Hinnakirjaga saate…"
type textarea "Hei! Meillä on eri hinnat arkisin ja viikonloppuisin. Hinnaston löydät täältä: …"
type textarea "Tere! Meil erinevad hinnad nädala sees ning nädalavahetusel. Hinnakirjaga saate…"
click at [1037, 618] on span "Saada" at bounding box center [1039, 617] width 39 height 12
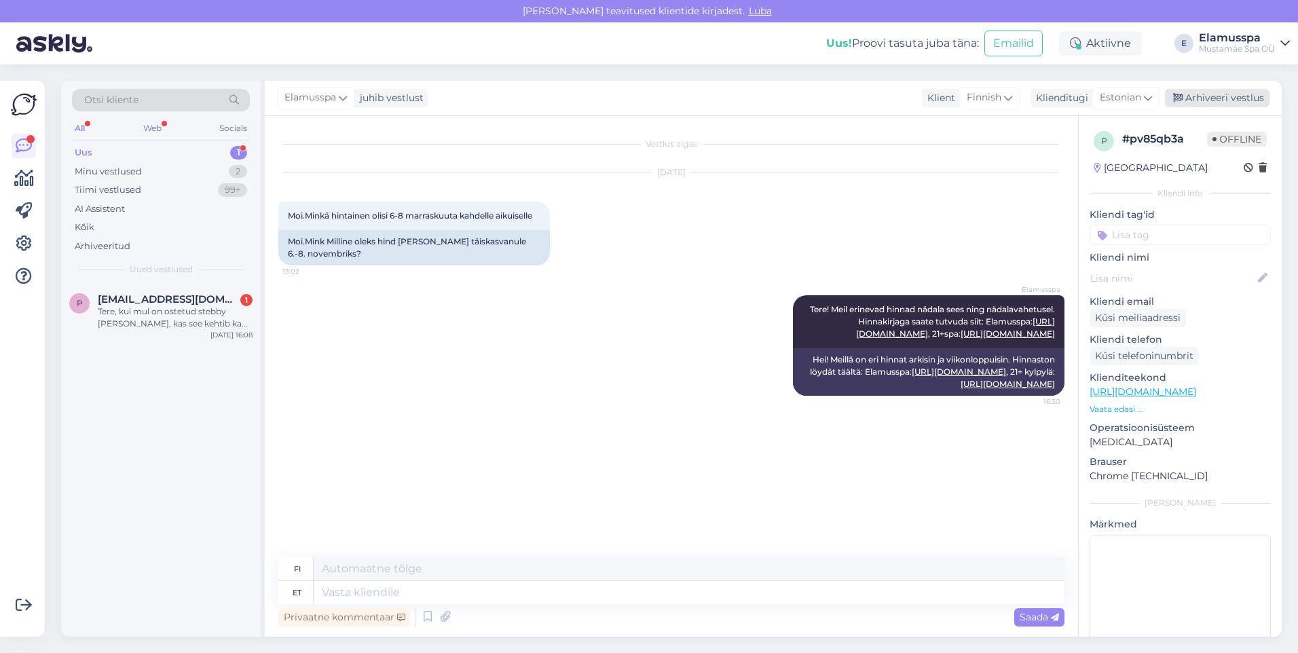
click at [1262, 100] on div "Arhiveeri vestlus" at bounding box center [1217, 98] width 105 height 18
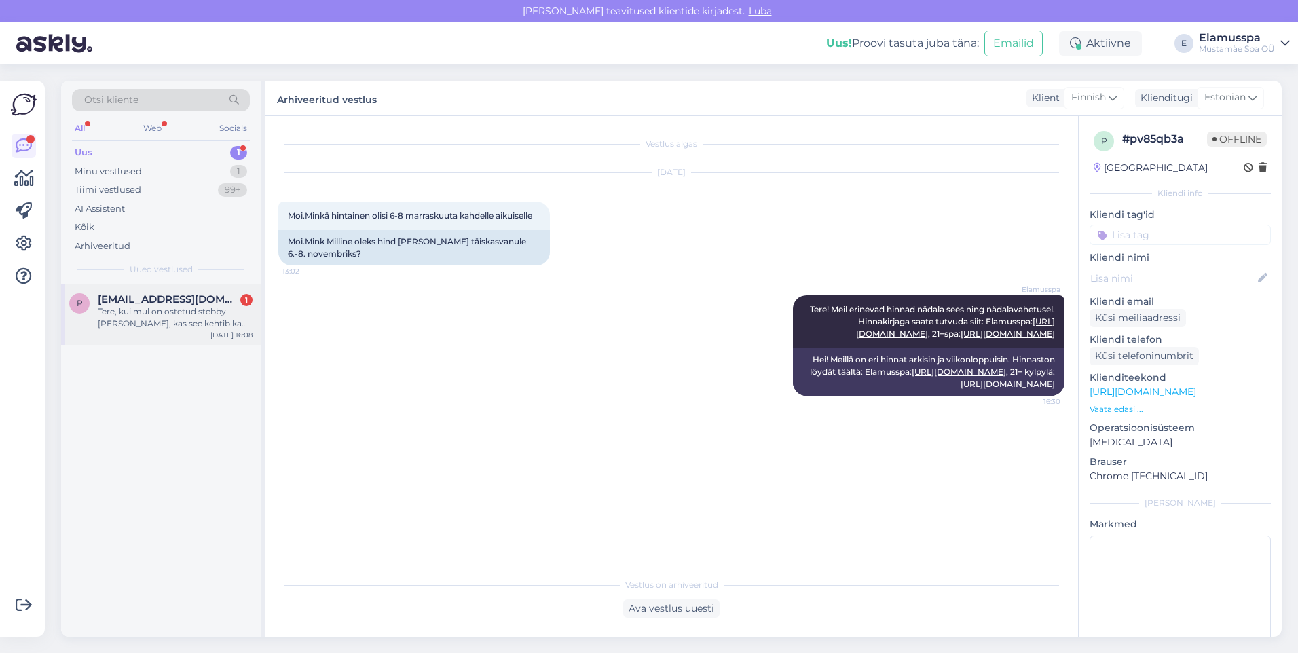
click at [131, 316] on div "Tere, kui mul on ostetud stebby [PERSON_NAME], kas see kehtib ka riigipühadel?" at bounding box center [175, 317] width 155 height 24
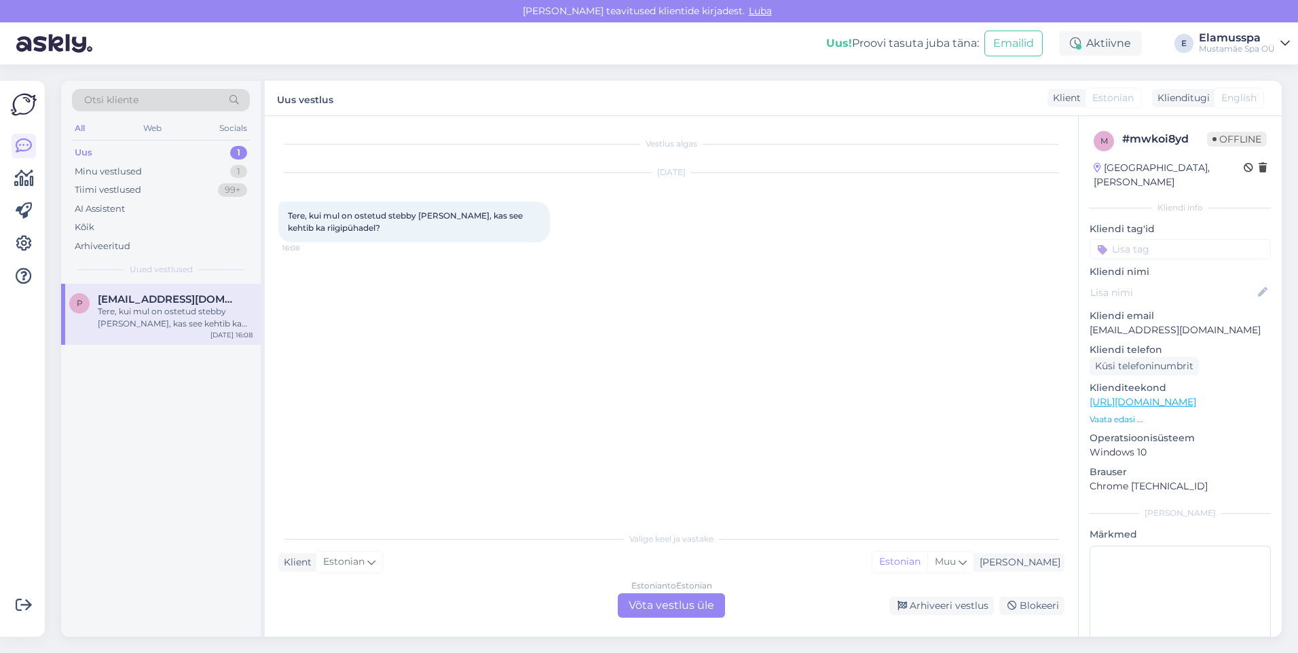
click at [662, 599] on div "Estonian to Estonian Võta vestlus üle" at bounding box center [671, 605] width 107 height 24
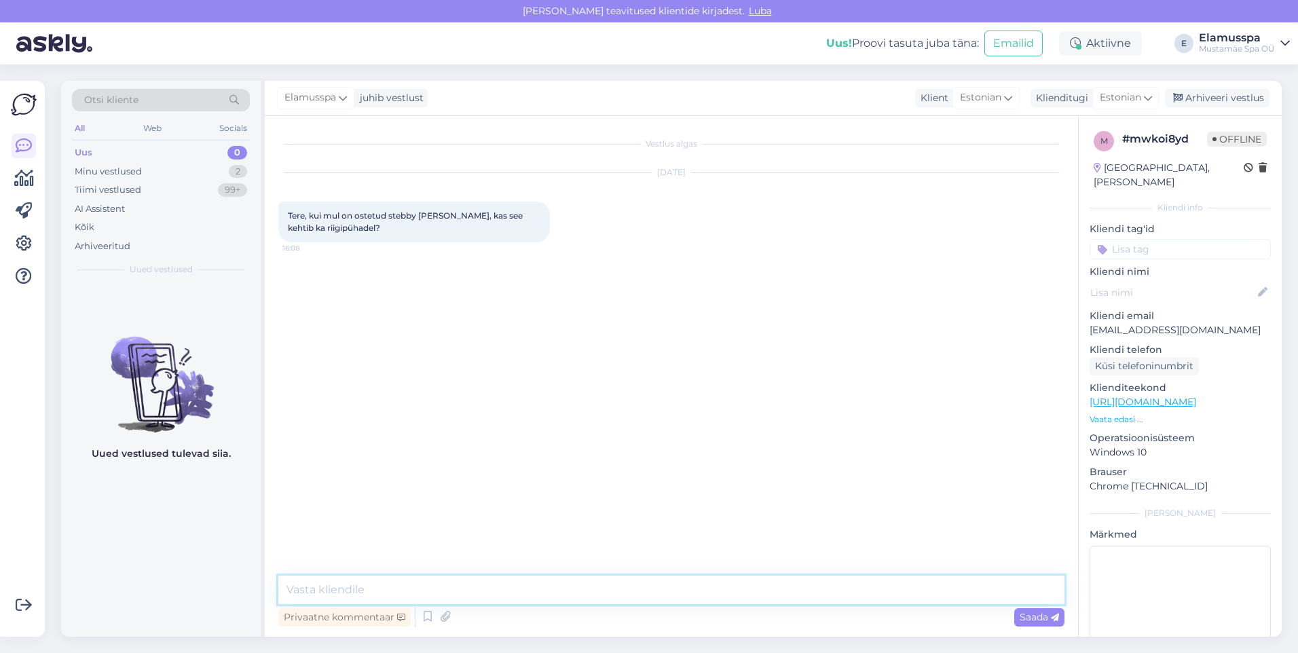
click at [598, 584] on textarea at bounding box center [671, 590] width 786 height 29
click at [331, 591] on textarea "Tere! KUi mõtlete 20. augusti tähtpäeva, siis meil kehtivad nädalasisesed hinna…" at bounding box center [671, 590] width 786 height 29
click at [898, 589] on textarea "Tere! Kui mõtlete 20. augusti tähtpäeva, siis meil kehtivad nädalasisesed hinna…" at bounding box center [671, 590] width 786 height 29
click at [1013, 595] on textarea "Tere! Kui mõtlete 20. augusti tähtpäeva, siis meil kehtivad nädalasisesed hinna…" at bounding box center [671, 590] width 786 height 29
type textarea "Tere! Kui mõtlete 20. augusti tähtpäeva, siis meil kehtivad nädalasisesed hinna…"
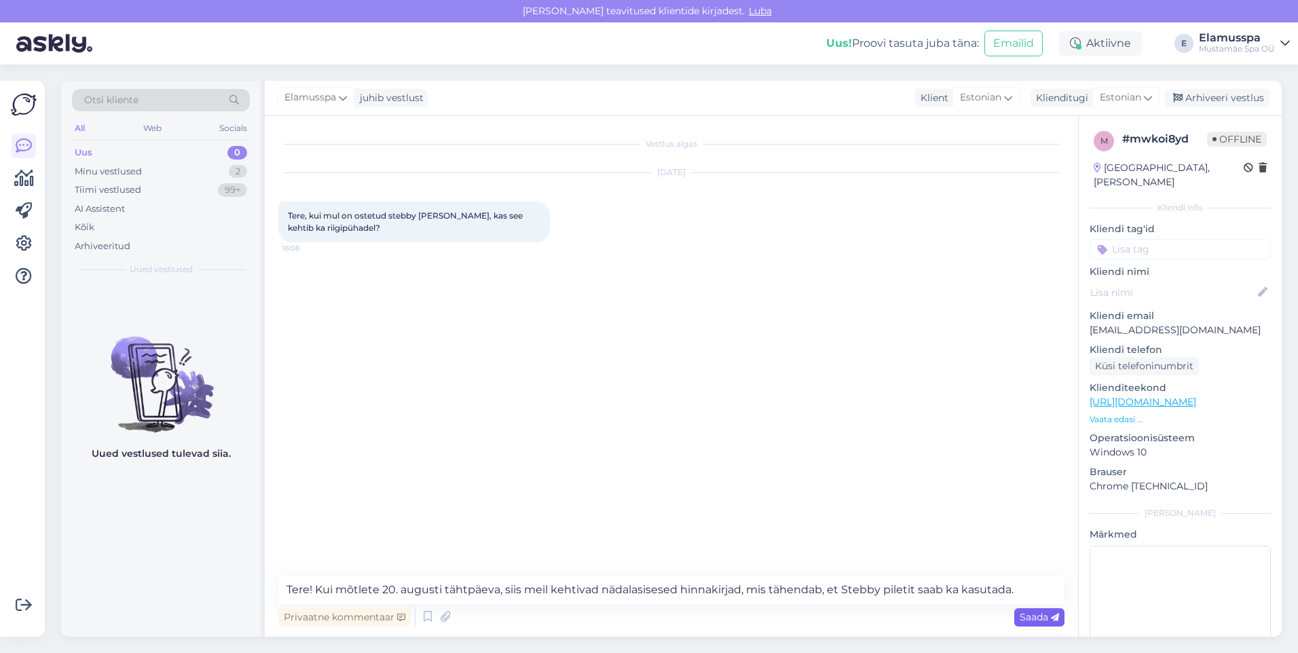
click at [1029, 621] on span "Saada" at bounding box center [1039, 617] width 39 height 12
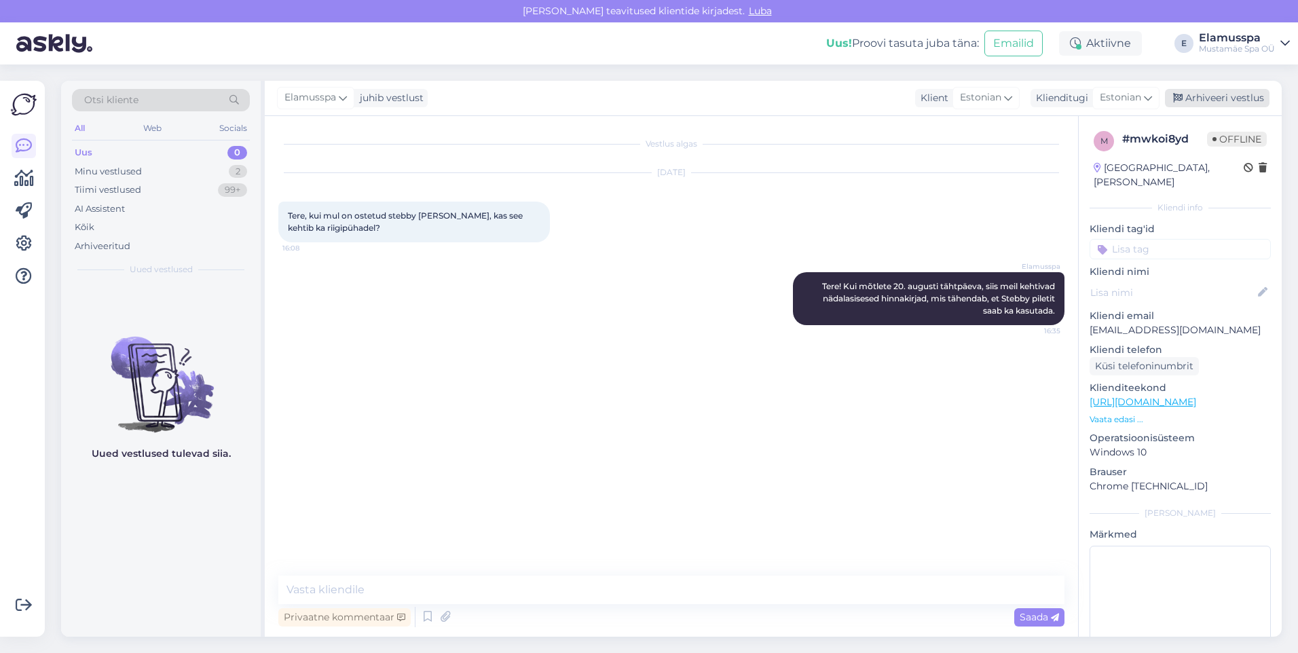
click at [1243, 99] on div "Arhiveeri vestlus" at bounding box center [1217, 98] width 105 height 18
